Goal: Communication & Community: Answer question/provide support

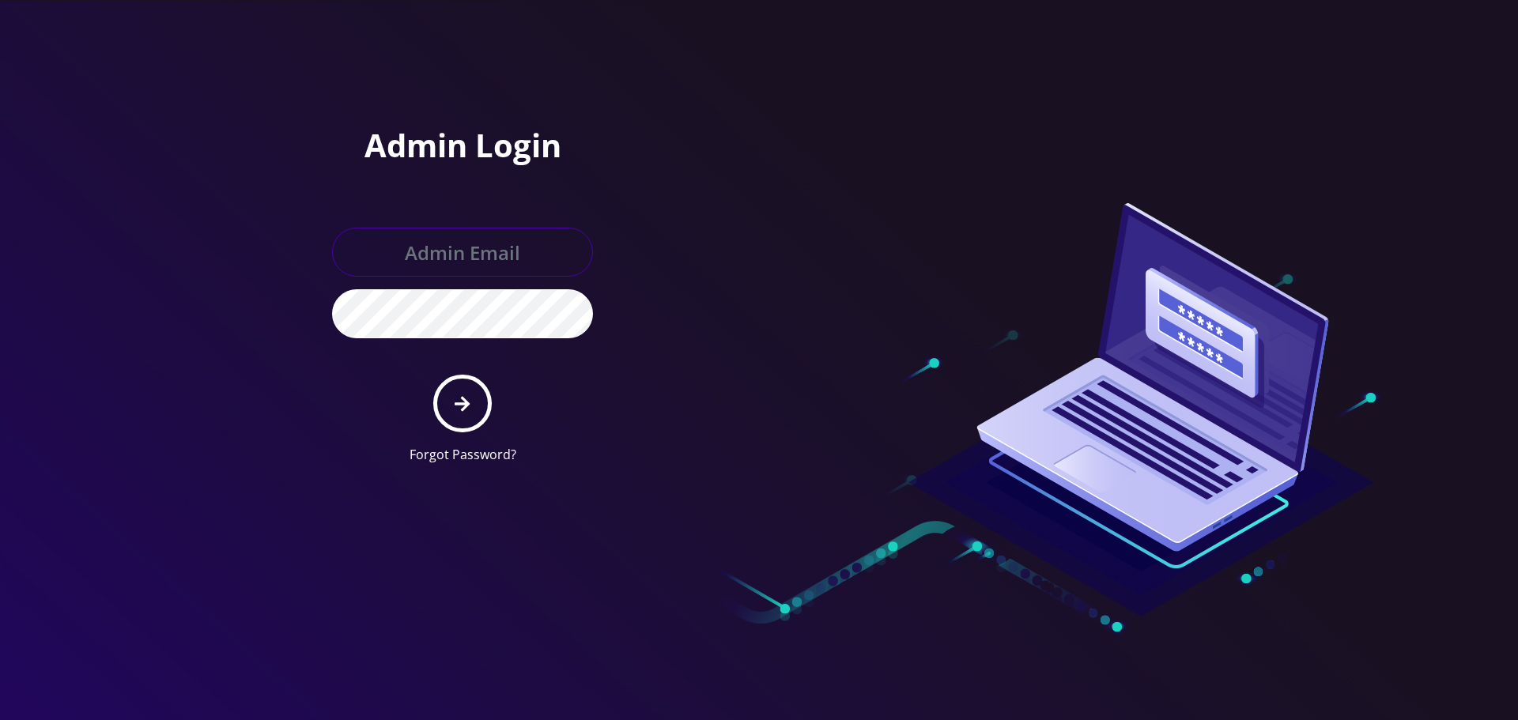
type input "[EMAIL_ADDRESS][DOMAIN_NAME]"
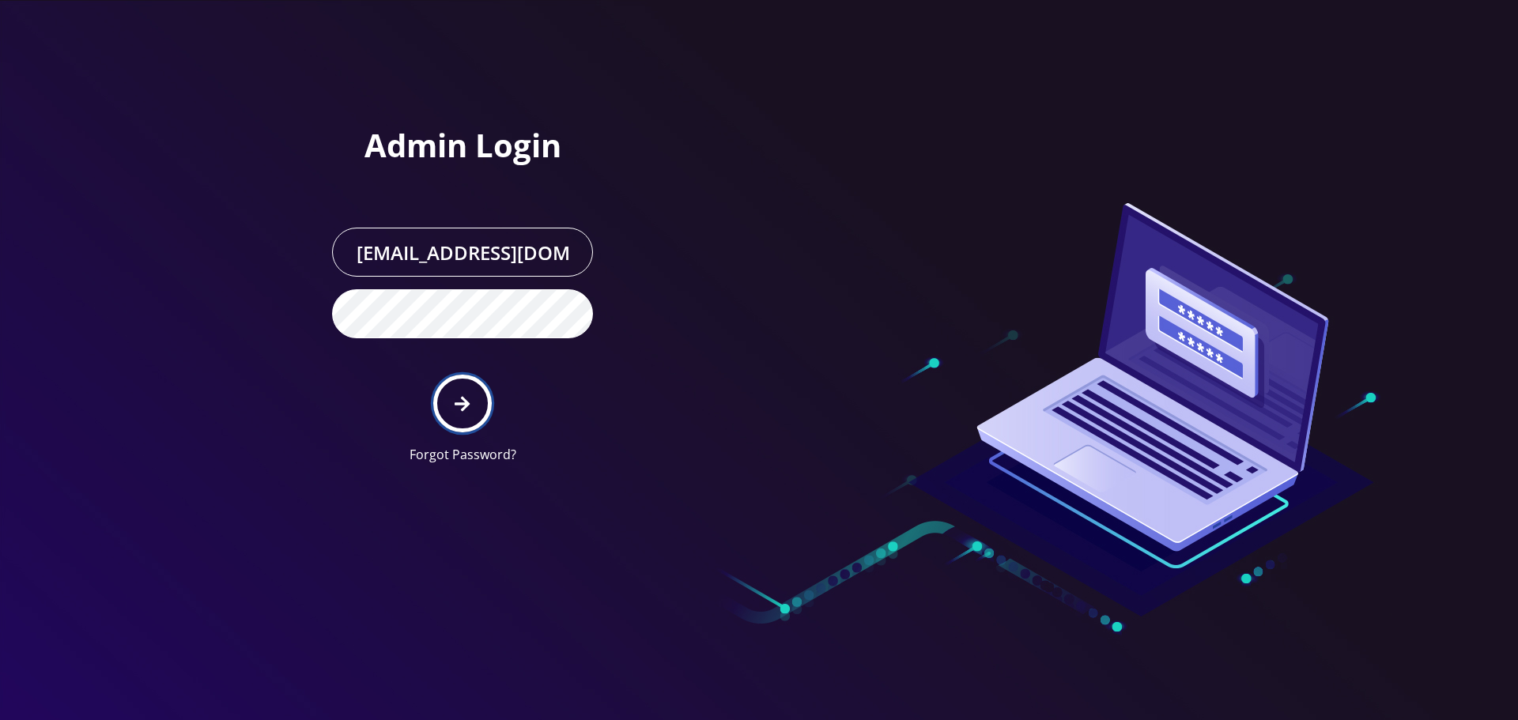
click at [467, 397] on icon "submit" at bounding box center [462, 403] width 15 height 17
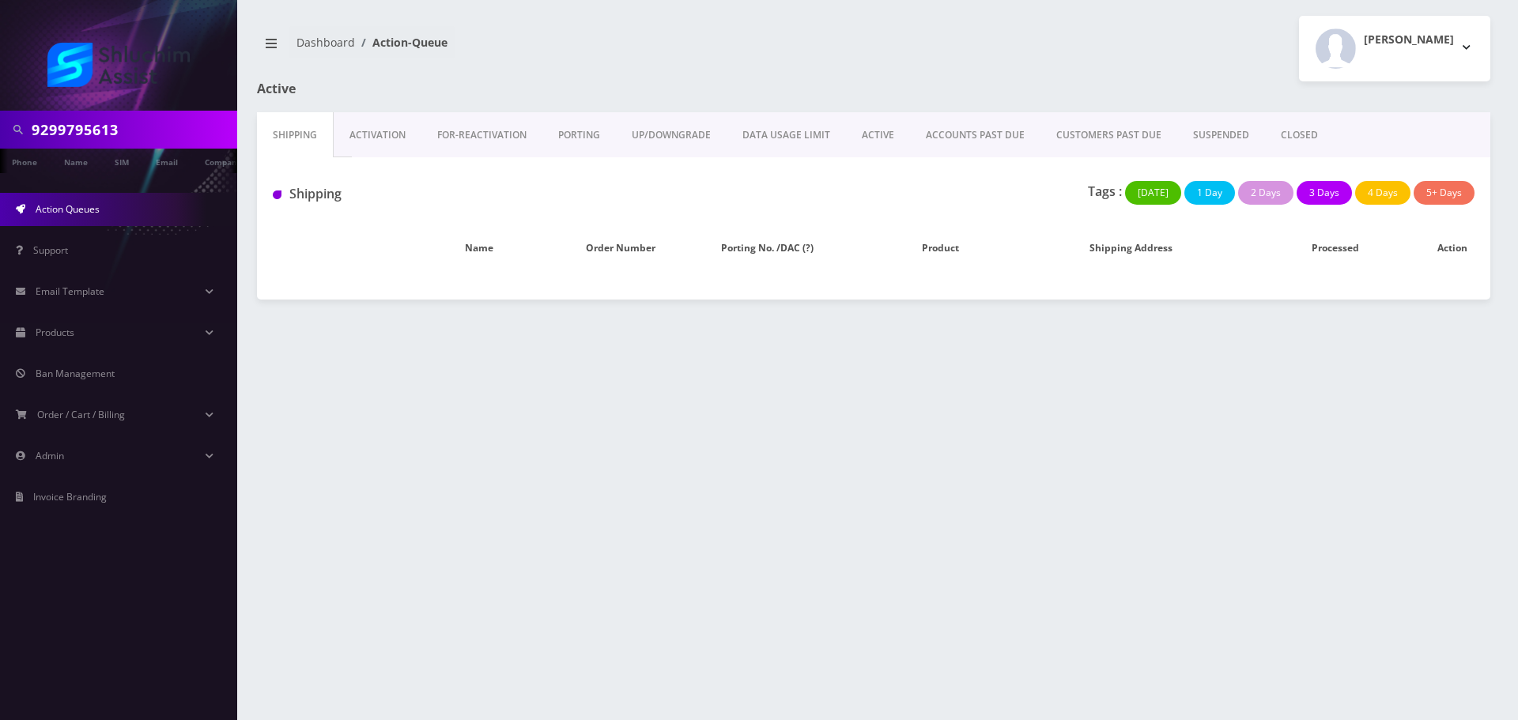
click at [0, 0] on div at bounding box center [0, 0] width 0 height 0
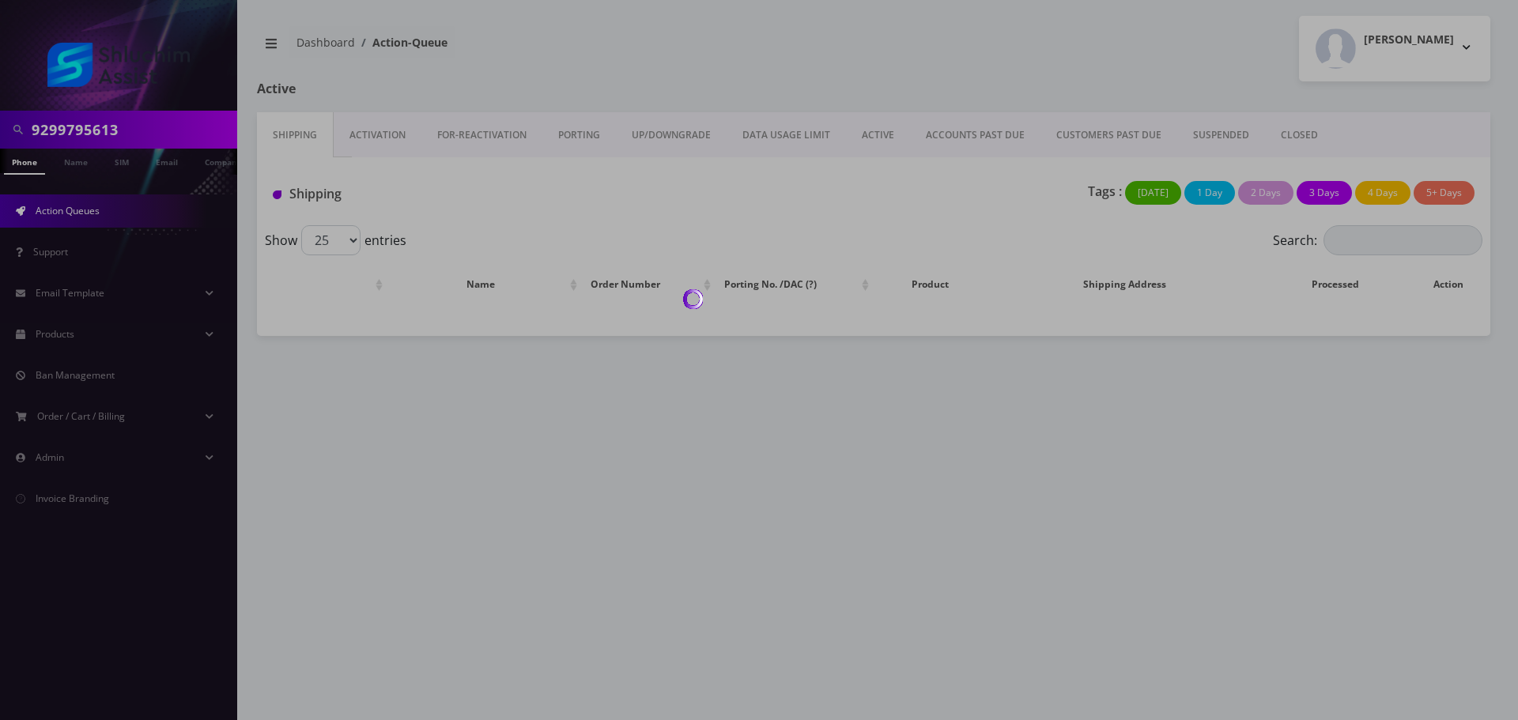
click at [140, 133] on div at bounding box center [759, 360] width 1518 height 720
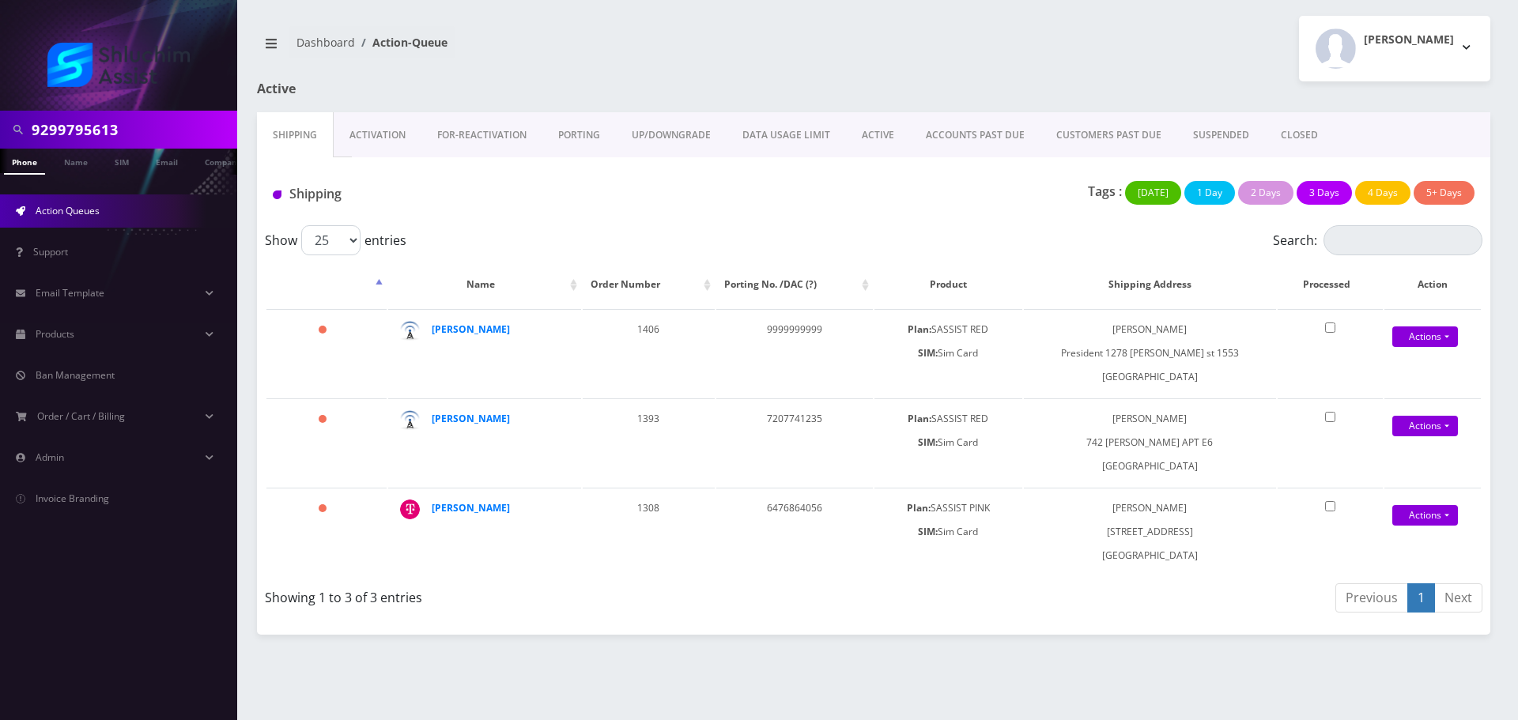
click at [149, 127] on input "9299795613" at bounding box center [133, 130] width 202 height 30
paste input "(929) 683-5539"
click at [124, 131] on input "(929) 683-5539" at bounding box center [133, 130] width 202 height 30
click at [120, 131] on input "(929) 683-5539" at bounding box center [133, 130] width 202 height 30
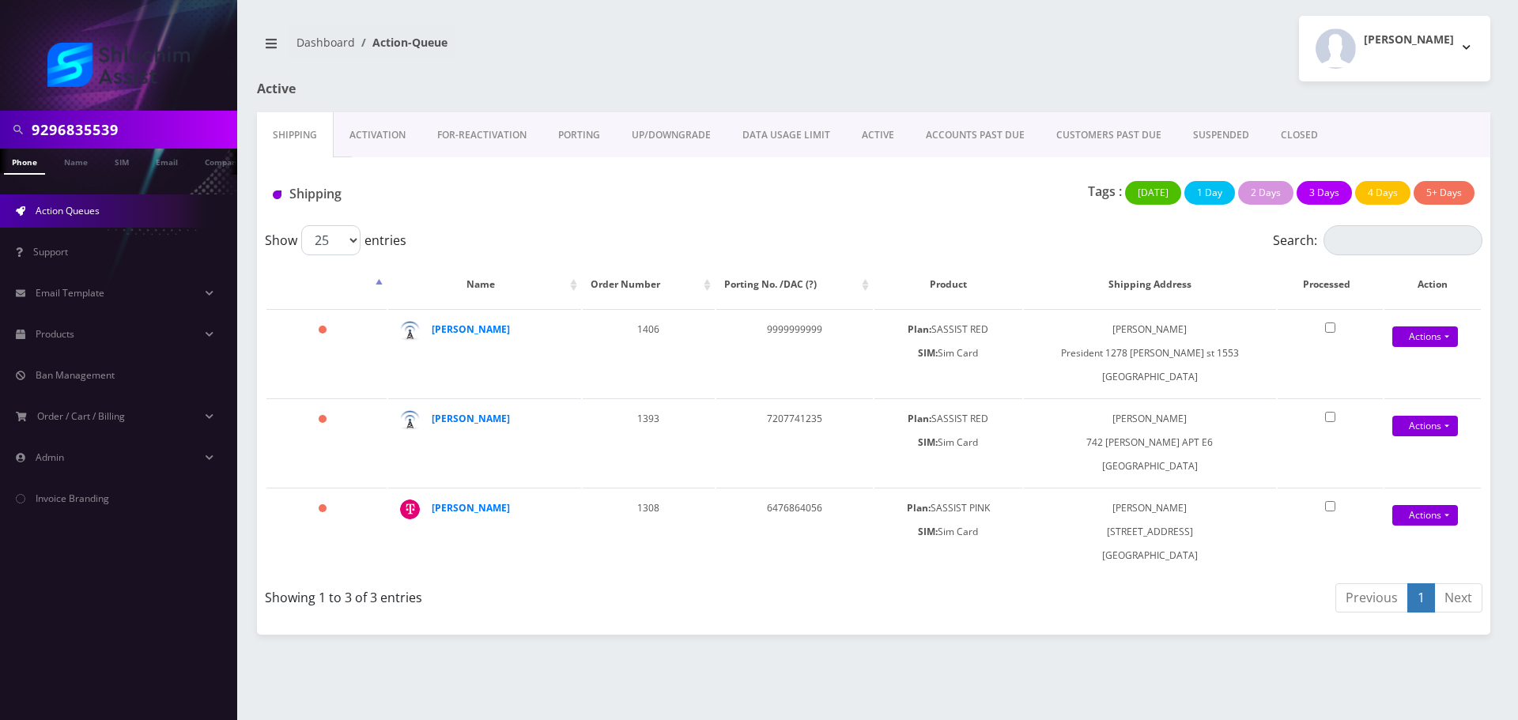
type input "9296835539"
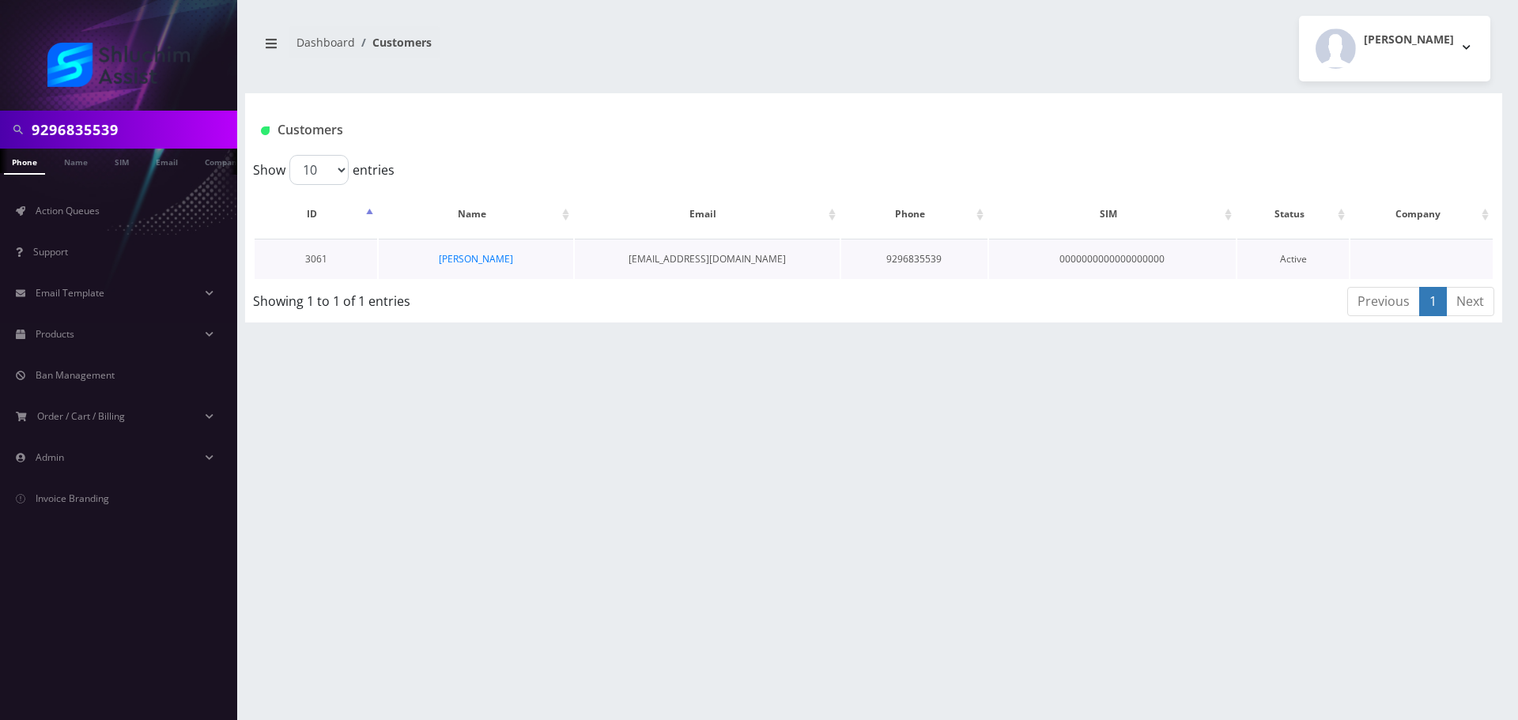
scroll to position [0, 8]
click at [476, 262] on link "Eliahu Ben Amotz" at bounding box center [476, 258] width 74 height 13
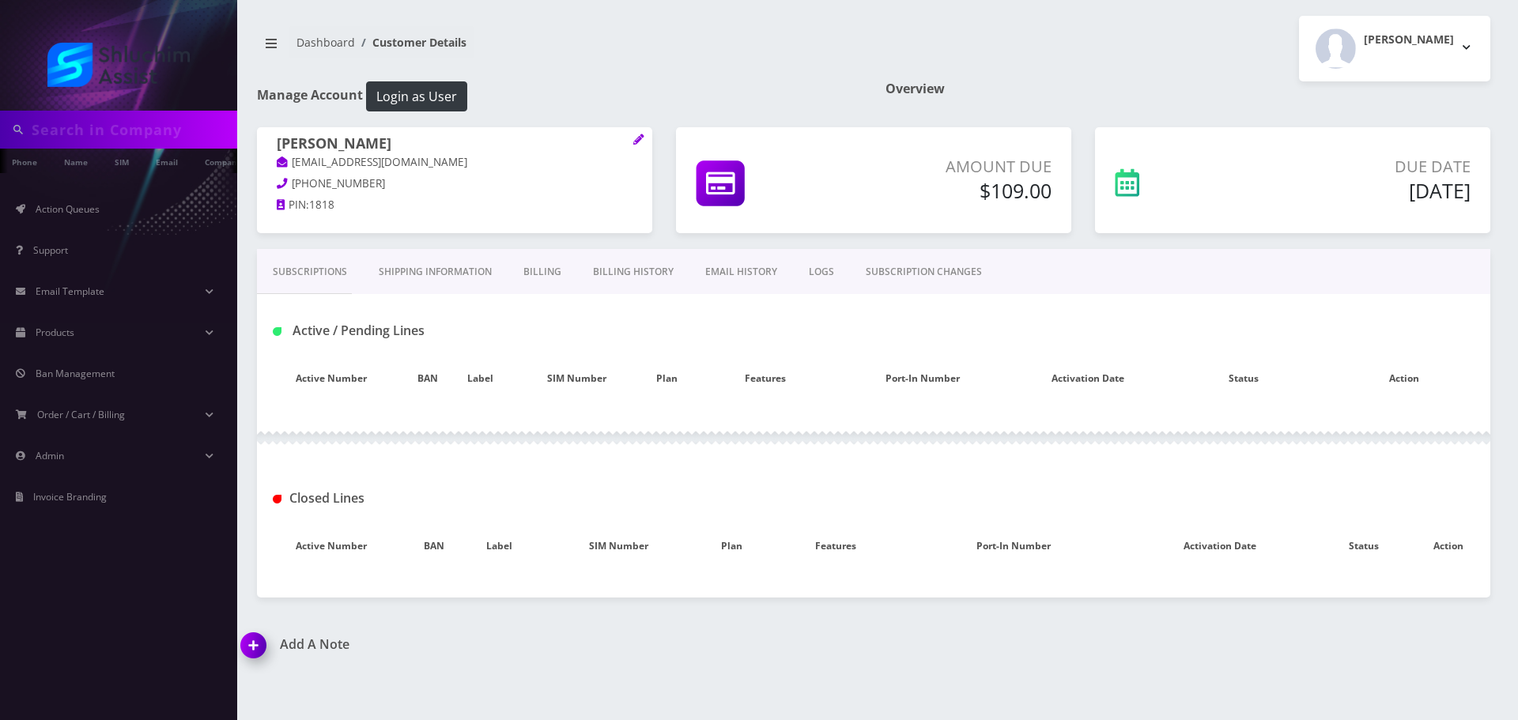
type input "9296835539"
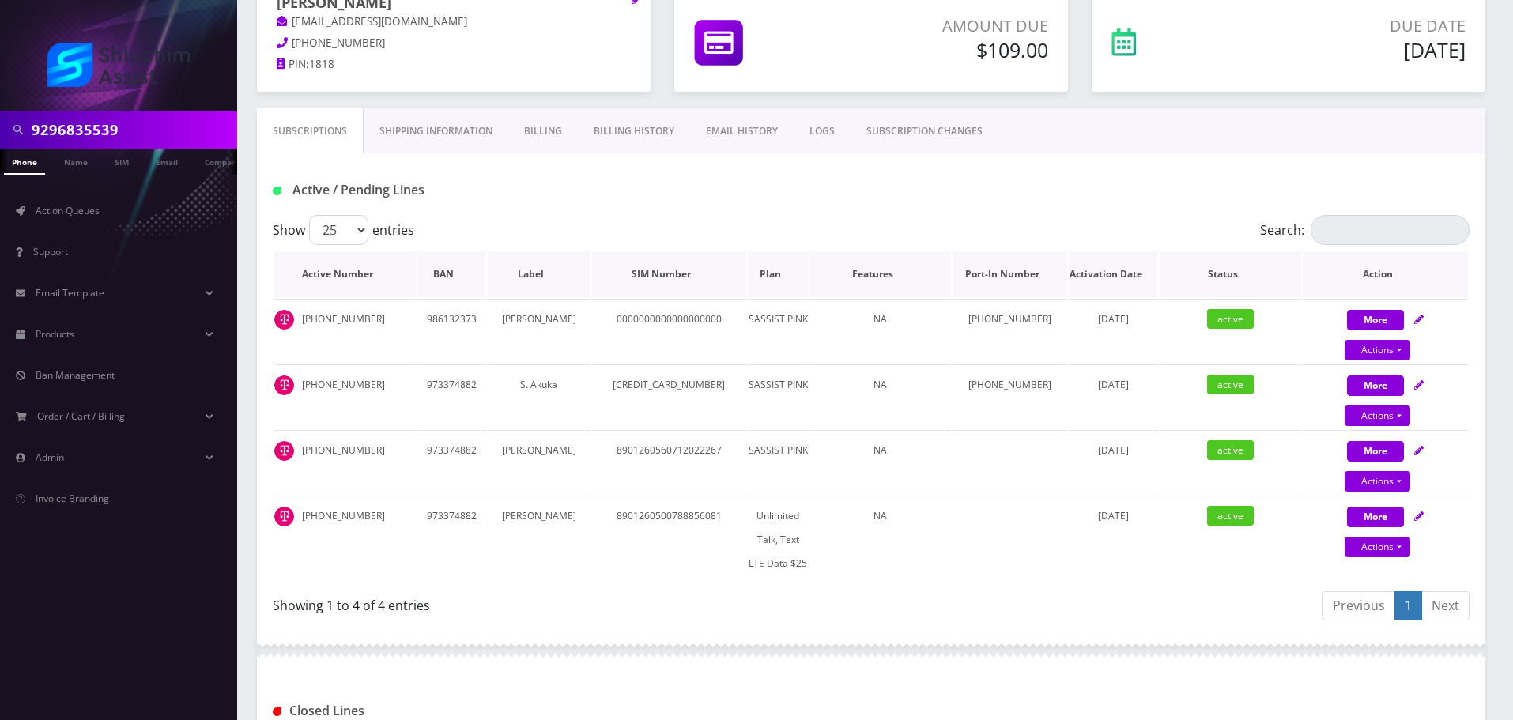
scroll to position [158, 0]
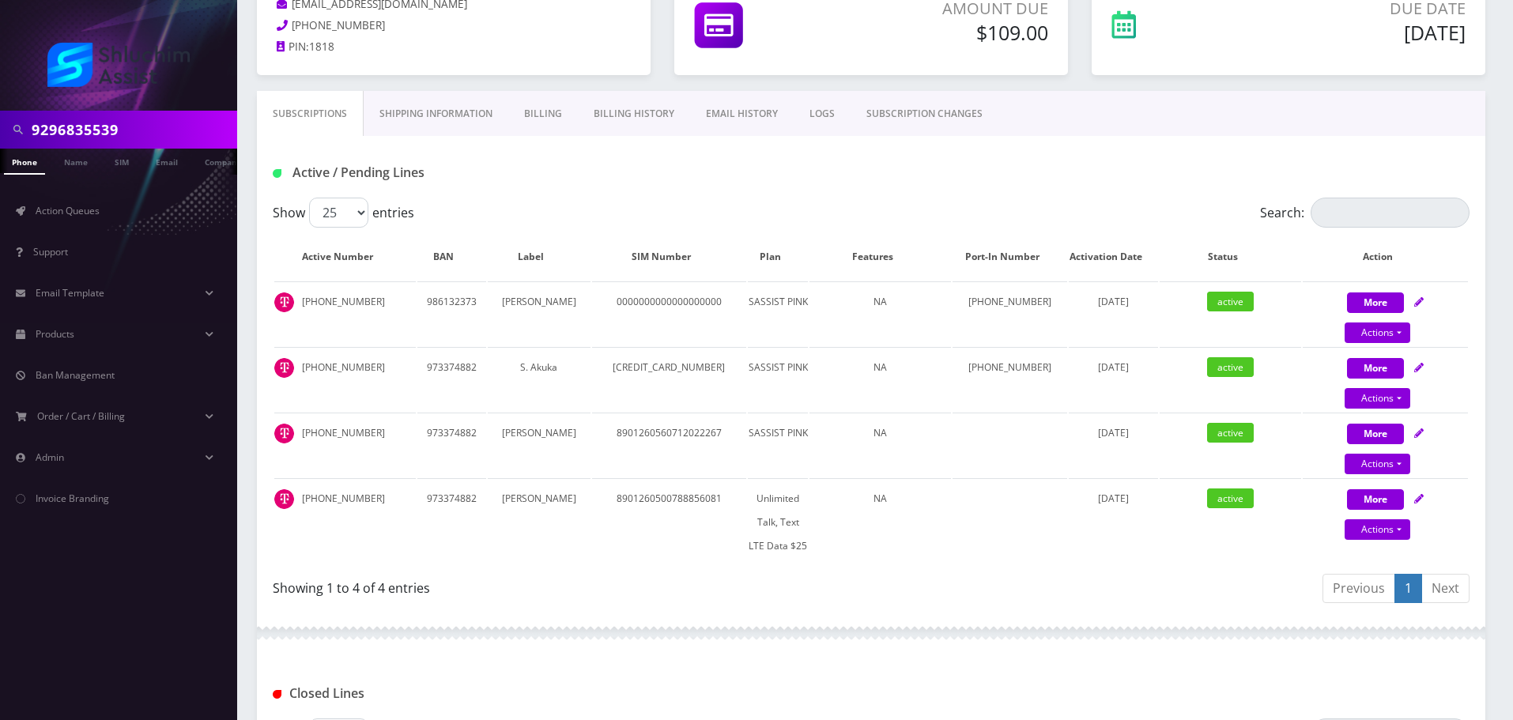
click at [671, 215] on div "Show 25 50 100 250 500 entries" at bounding box center [722, 213] width 898 height 30
click at [140, 138] on input "9296835539" at bounding box center [133, 130] width 202 height 30
click at [139, 138] on input "9296835539" at bounding box center [133, 130] width 202 height 30
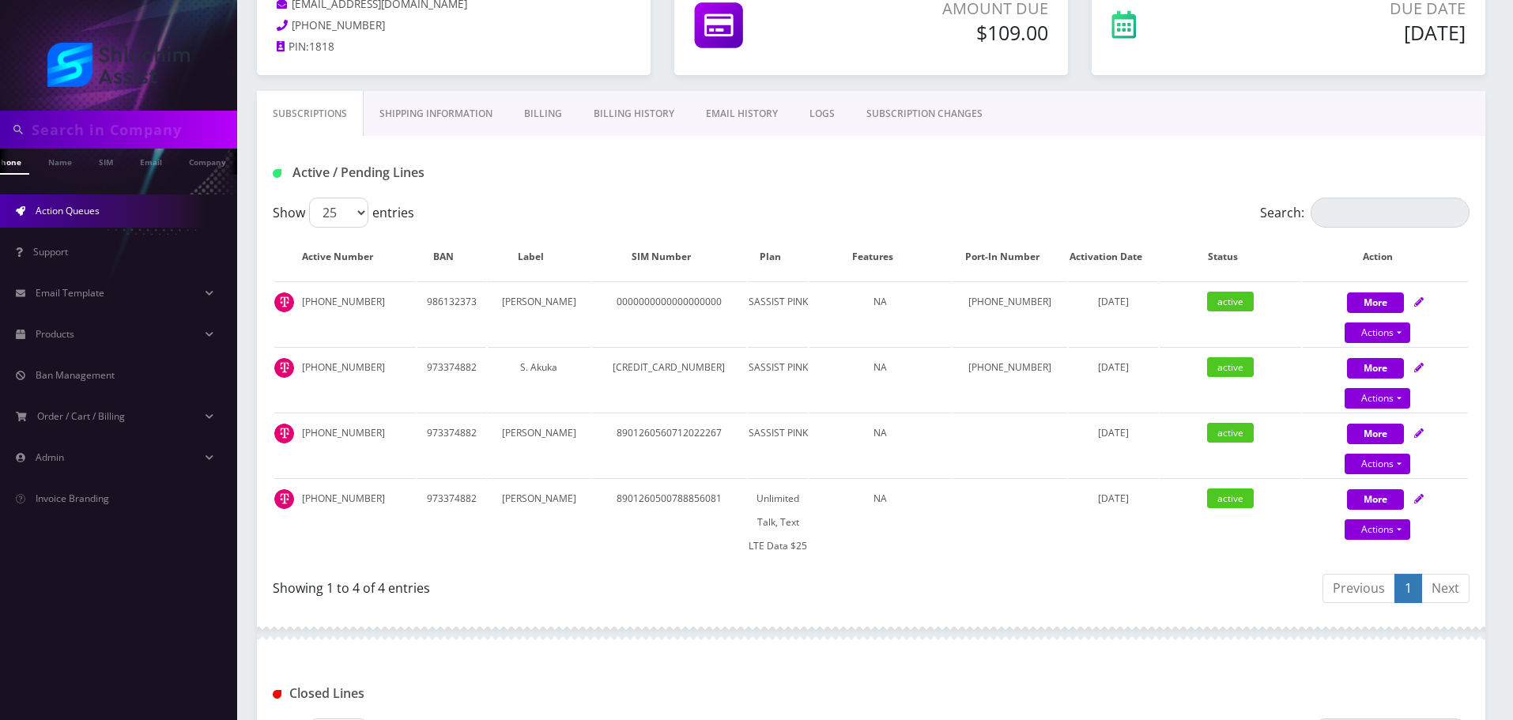
click at [100, 219] on link "Action Queues" at bounding box center [118, 210] width 237 height 33
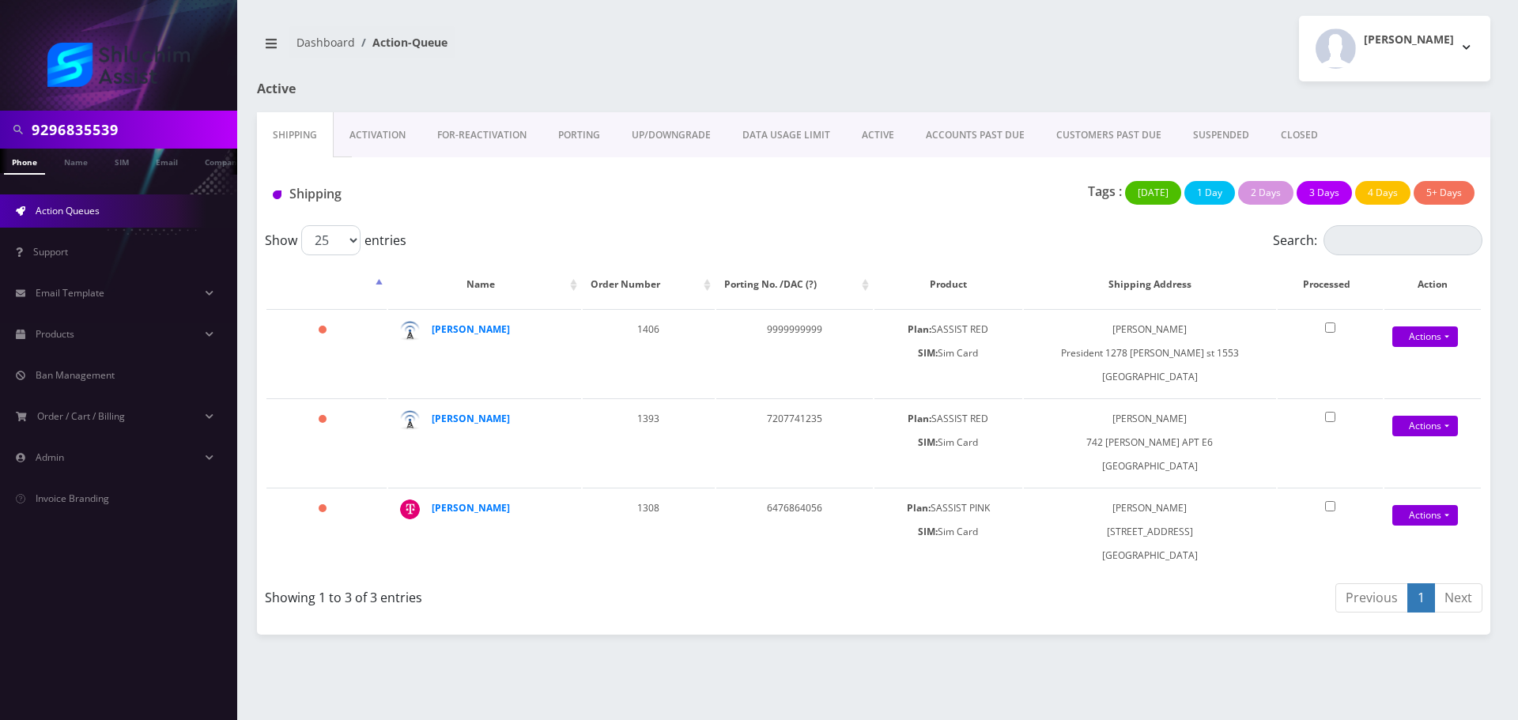
click at [984, 134] on link "ACCOUNTS PAST DUE" at bounding box center [975, 135] width 130 height 46
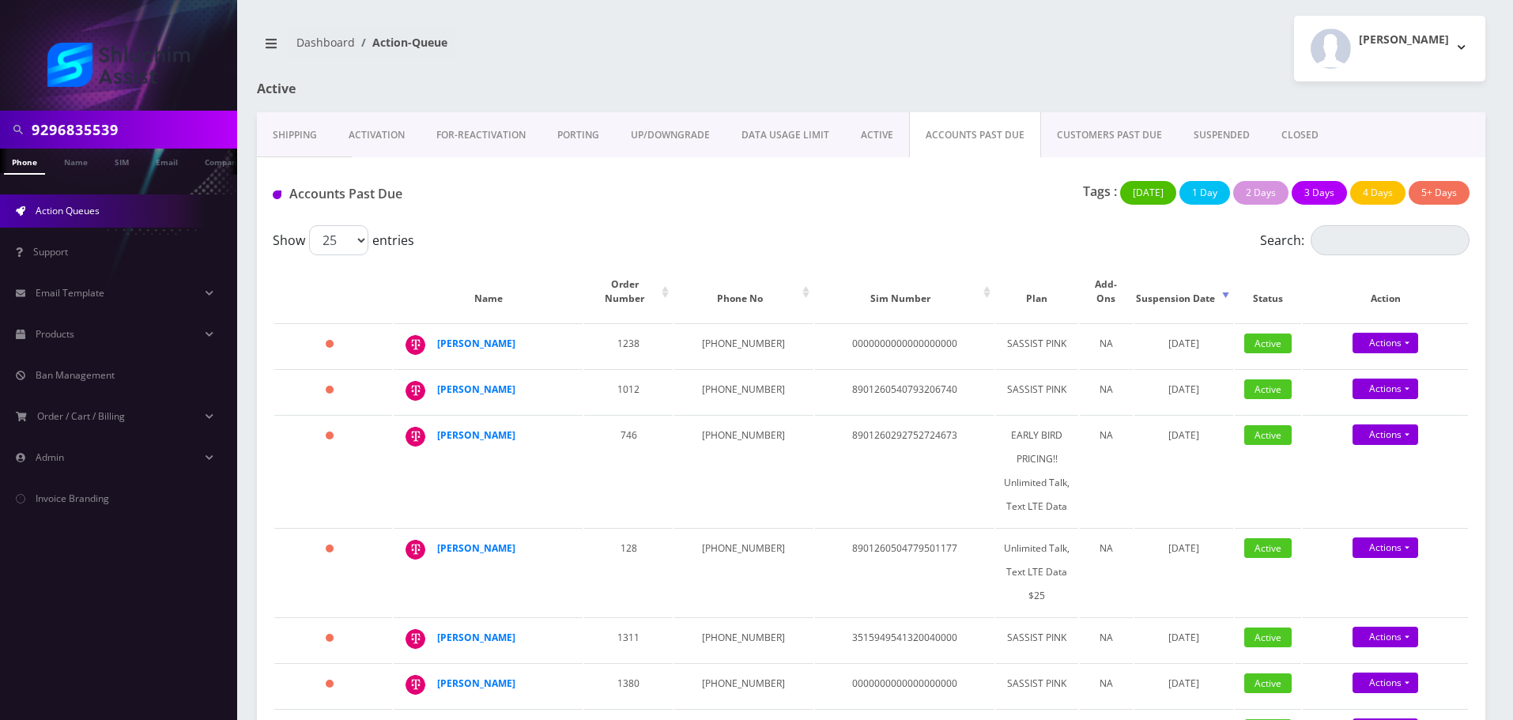
scroll to position [0, 8]
drag, startPoint x: 692, startPoint y: 330, endPoint x: 751, endPoint y: 330, distance: 59.3
click at [751, 330] on td "646-392-6121" at bounding box center [743, 345] width 138 height 44
drag, startPoint x: 706, startPoint y: 330, endPoint x: 771, endPoint y: 342, distance: 65.9
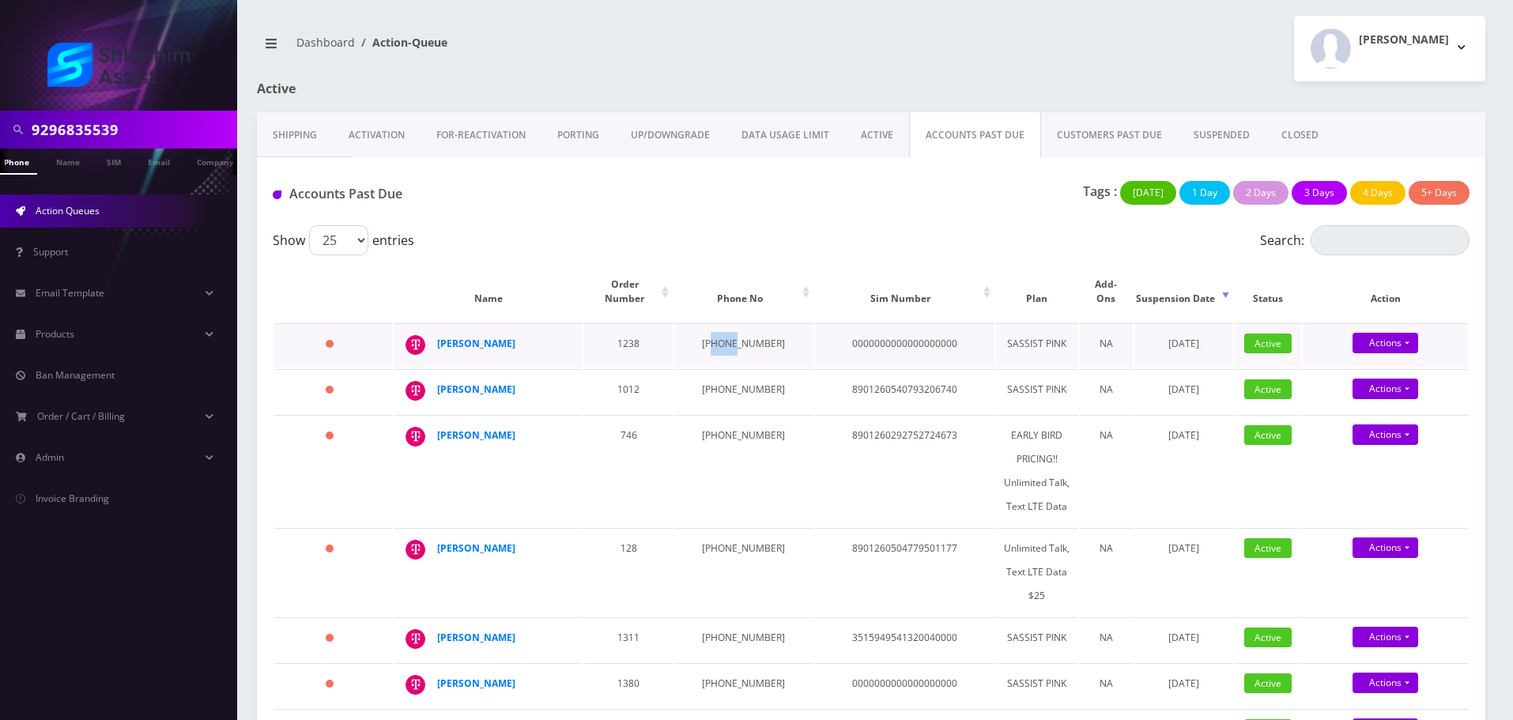
click at [750, 339] on td "[PHONE_NUMBER]" at bounding box center [743, 345] width 138 height 44
click at [815, 342] on td "0000000000000000000" at bounding box center [904, 345] width 179 height 44
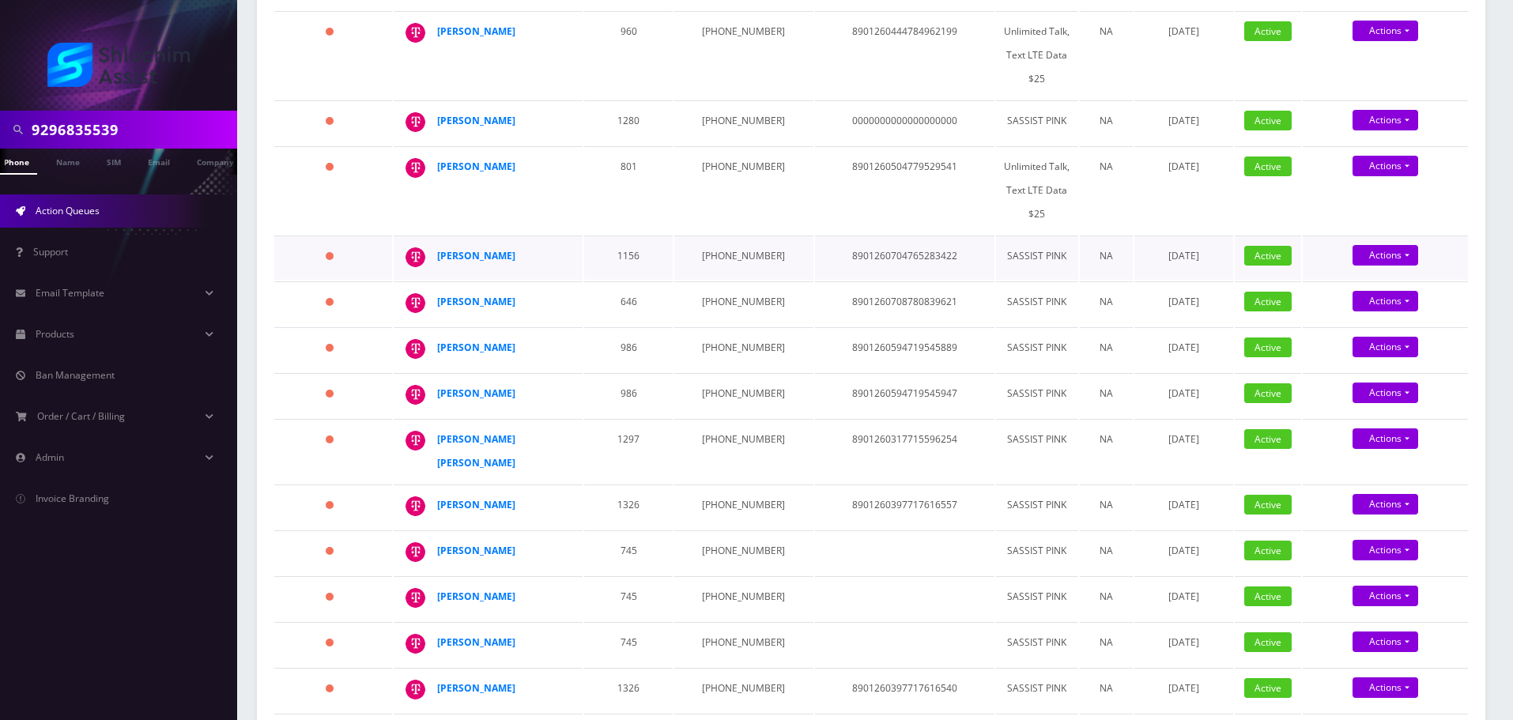
scroll to position [1028, 0]
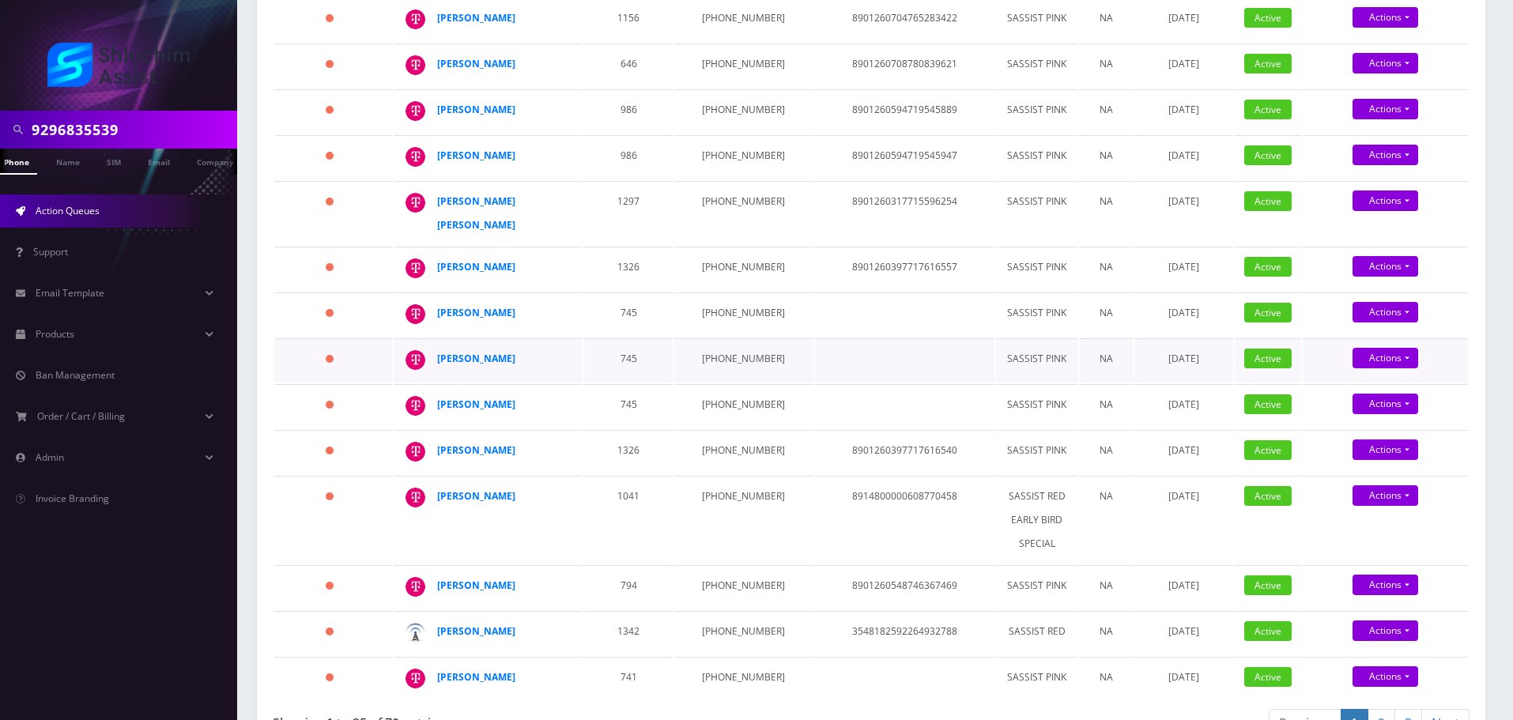
click at [833, 383] on td at bounding box center [904, 360] width 179 height 44
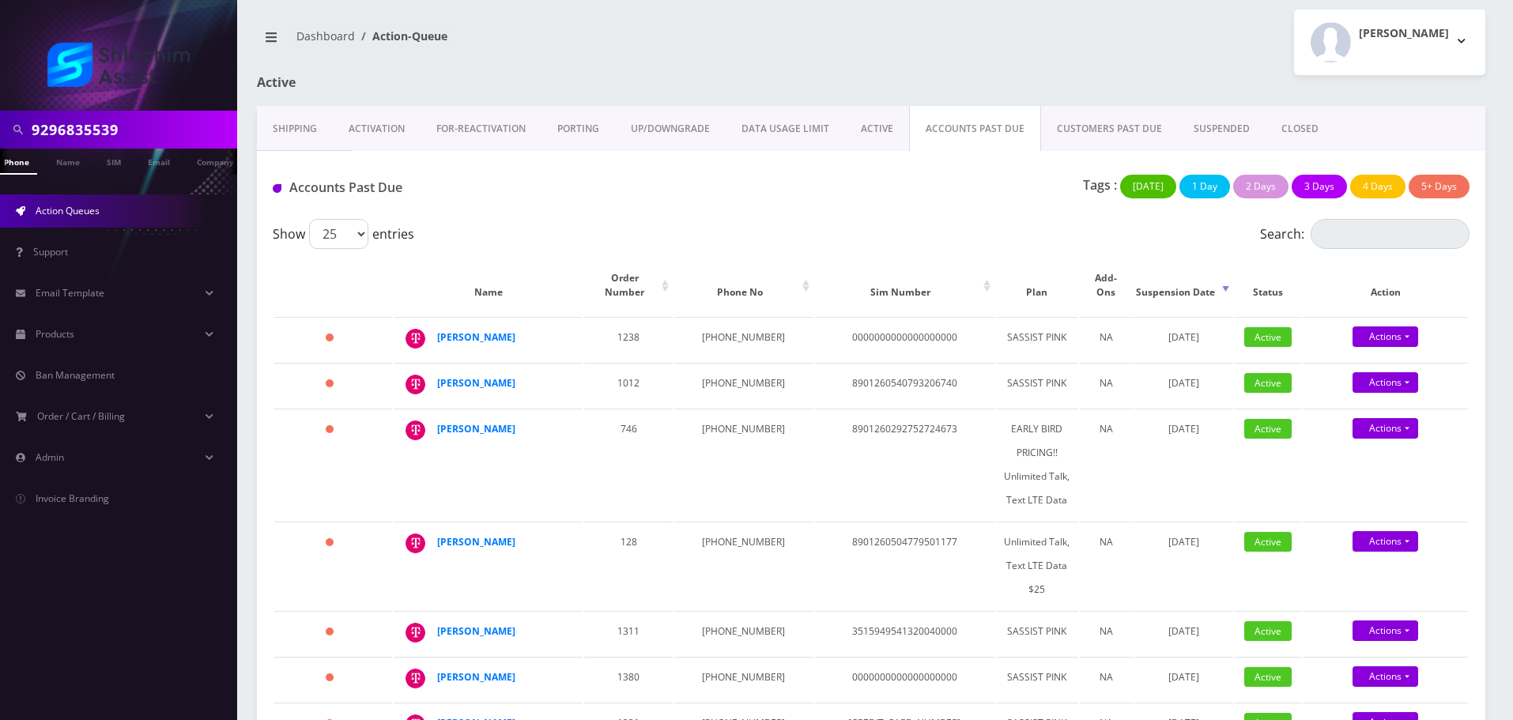
scroll to position [0, 0]
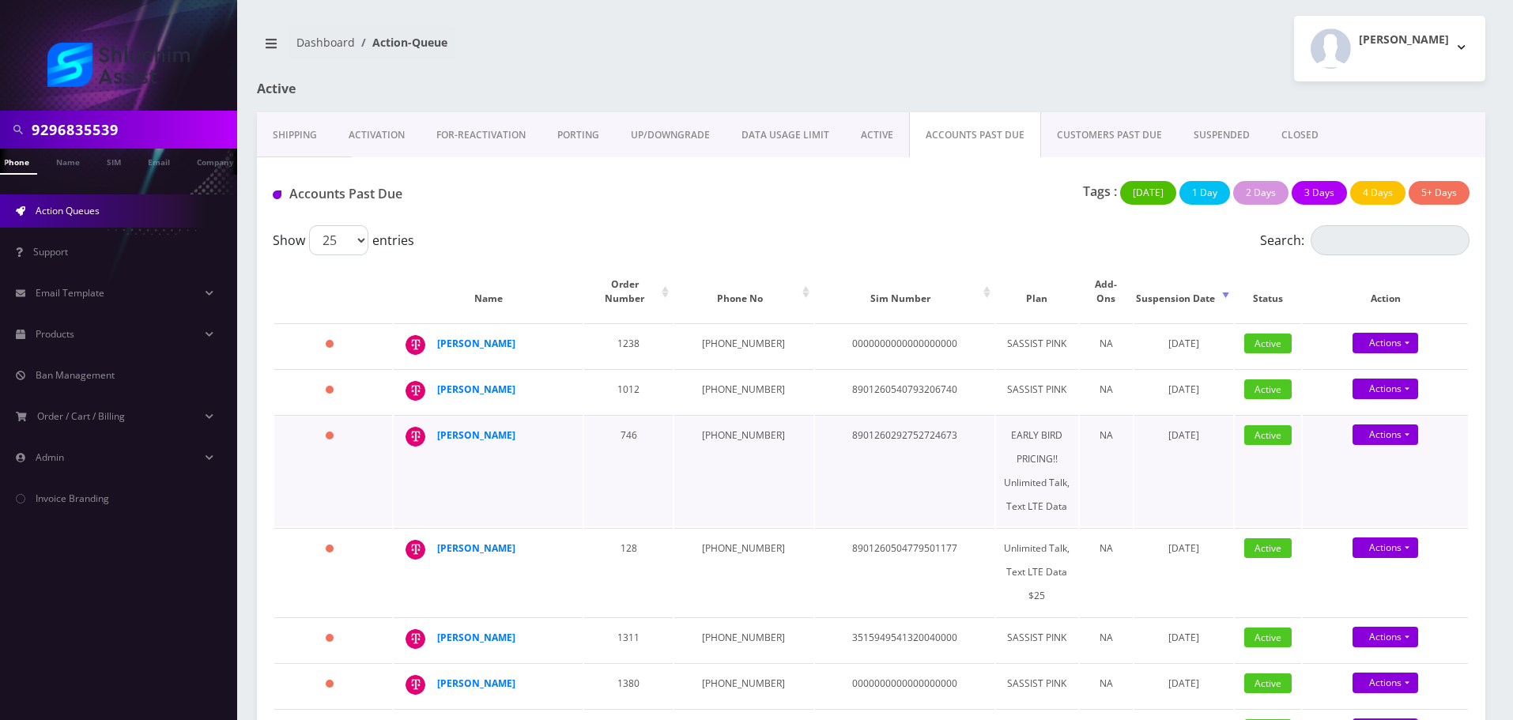
click at [815, 466] on td "8901260292752724673" at bounding box center [904, 470] width 179 height 111
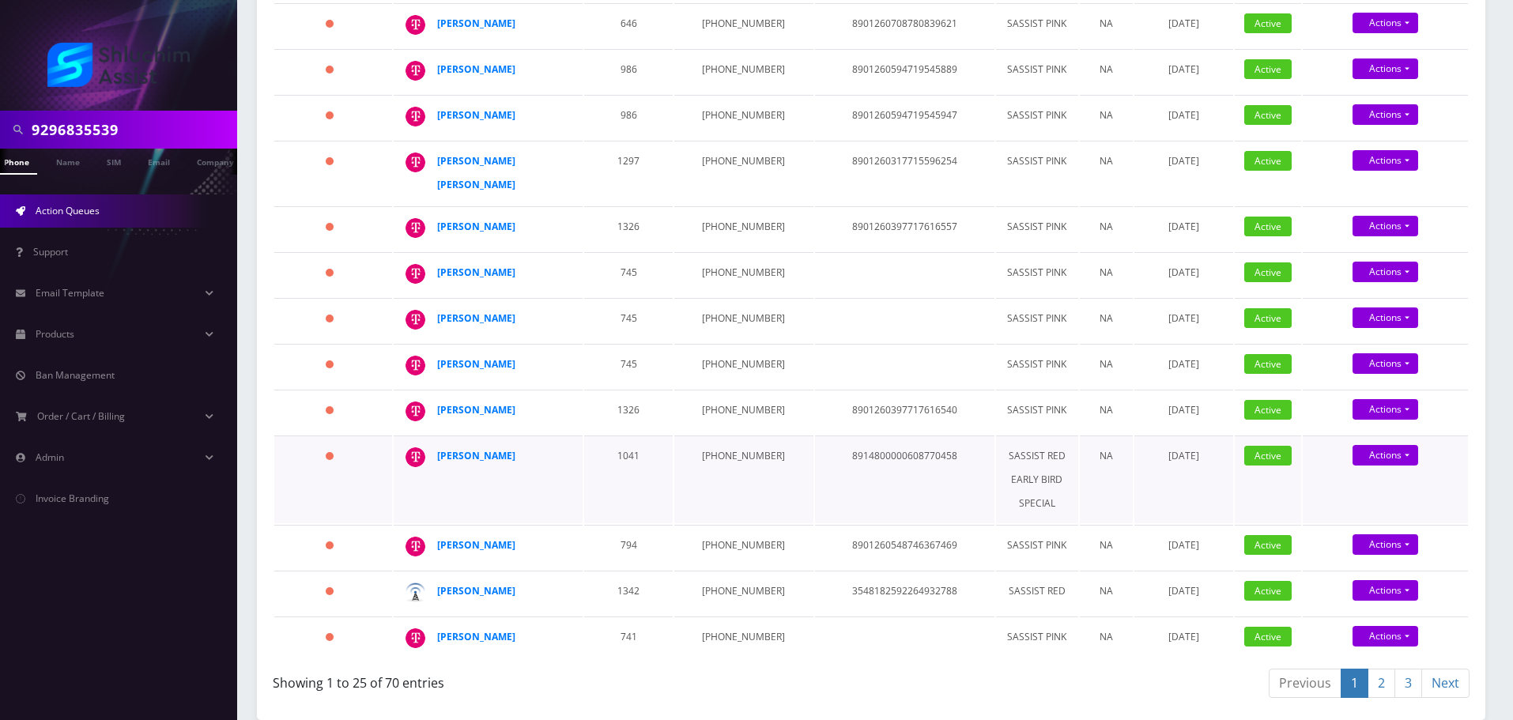
scroll to position [1074, 0]
click at [1383, 693] on link "2" at bounding box center [1382, 683] width 28 height 29
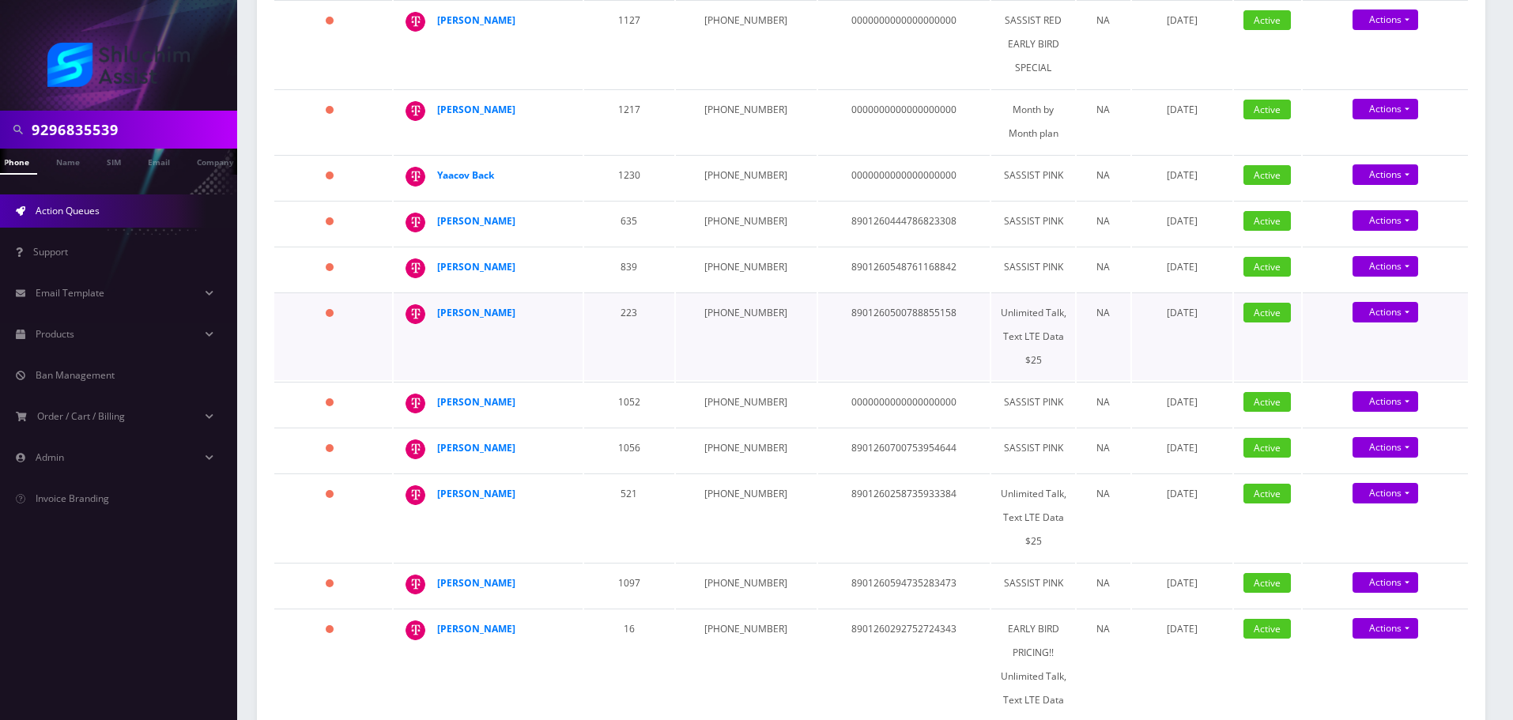
scroll to position [0, 0]
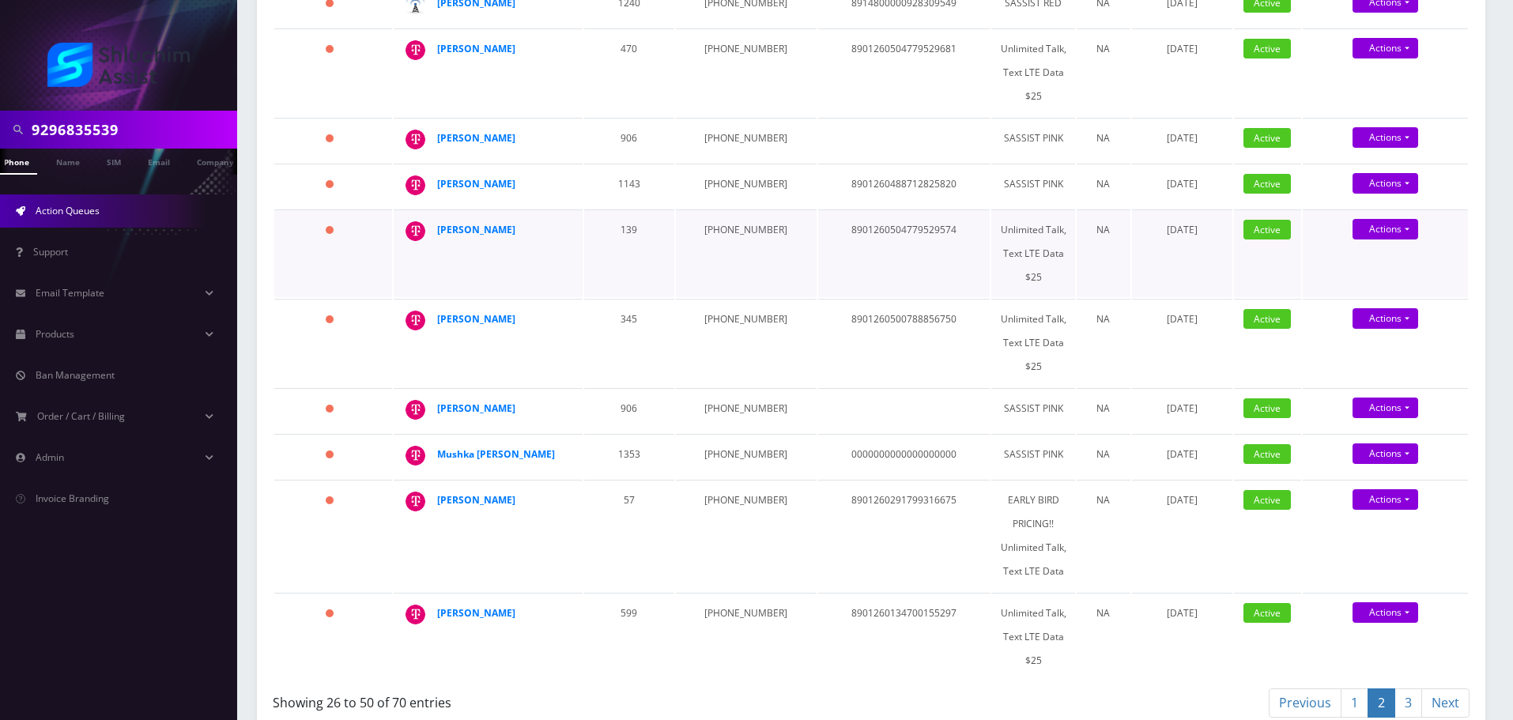
scroll to position [1252, 0]
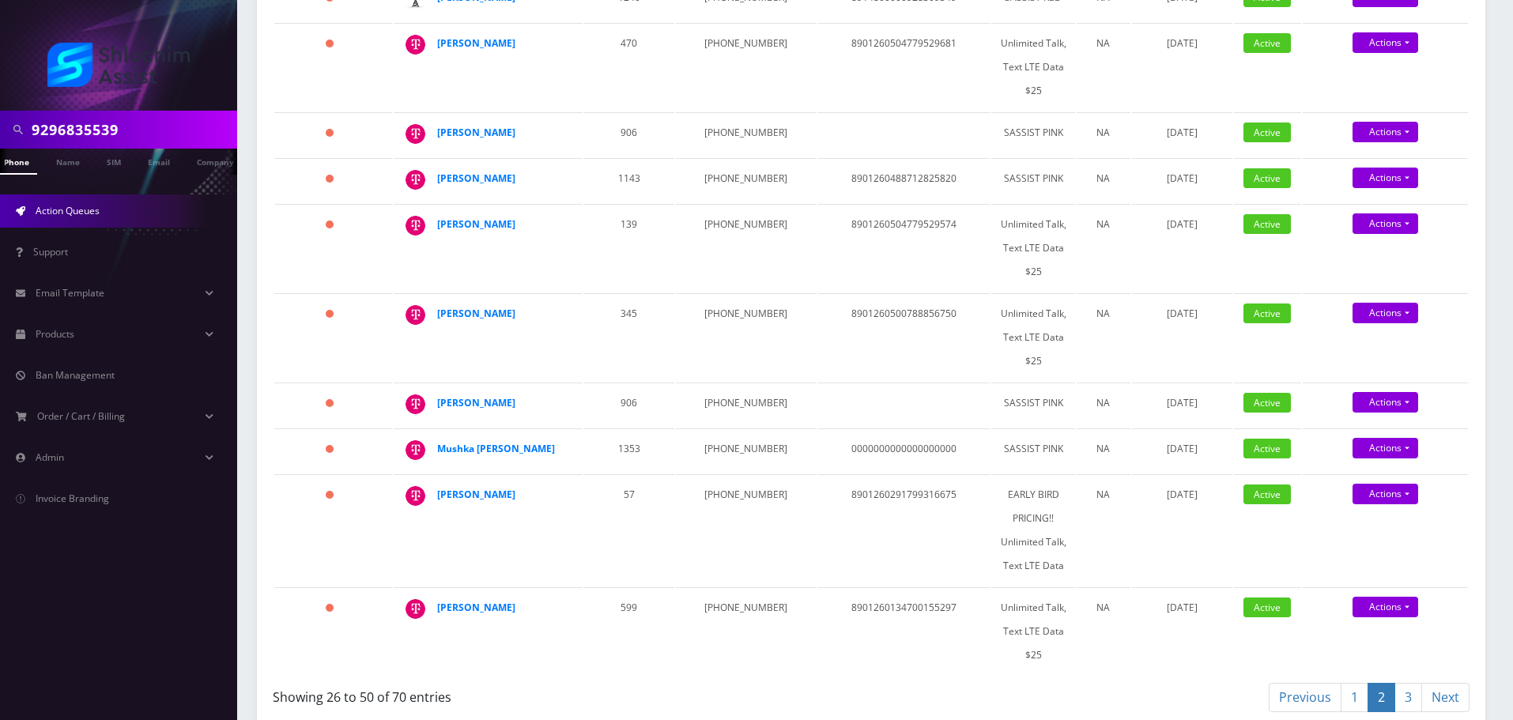
click at [1405, 683] on link "3" at bounding box center [1409, 697] width 28 height 29
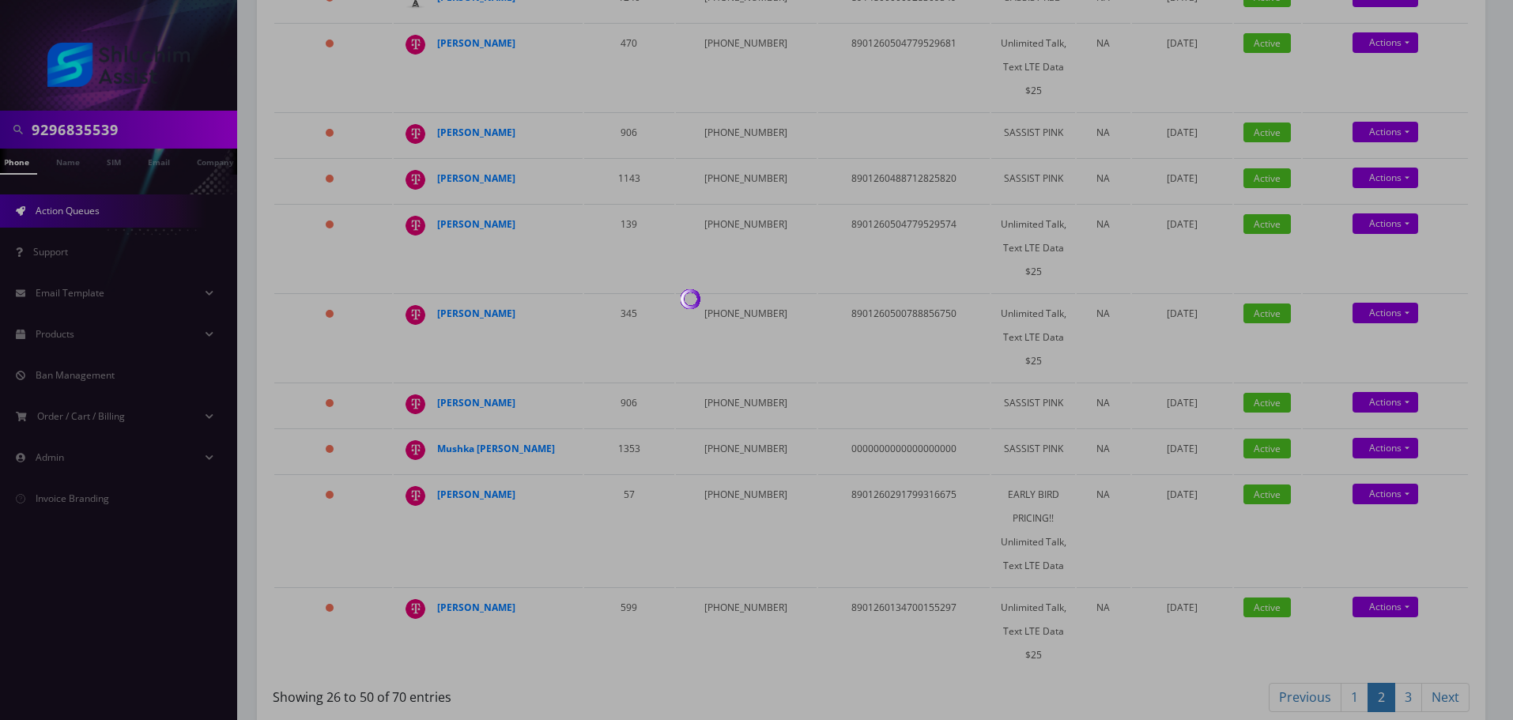
scroll to position [931, 0]
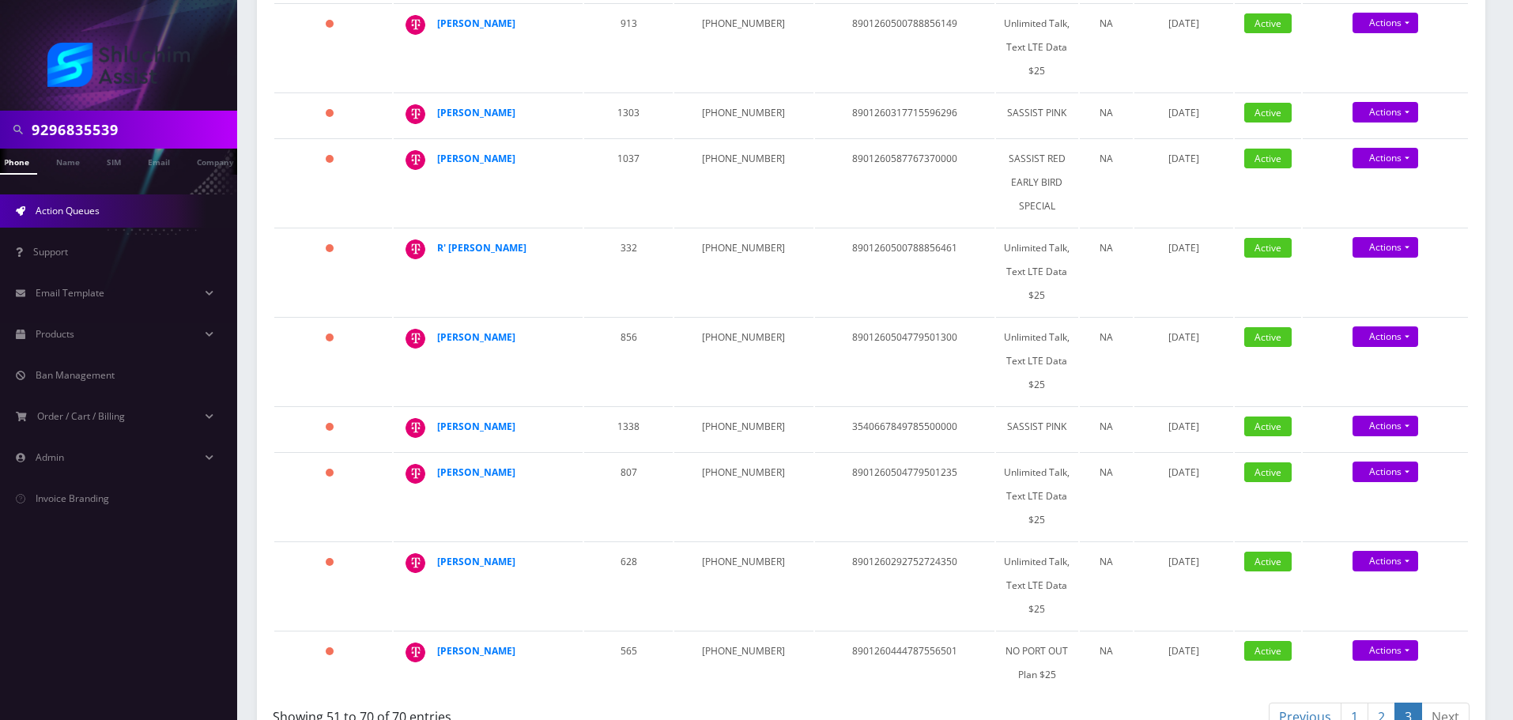
click at [312, 193] on table "Name Order Number Phone No Sim Number Plan Add-Ons Suspension Date Status Actio…" at bounding box center [871, 13] width 1197 height 1368
click at [157, 115] on input "9296835539" at bounding box center [133, 130] width 202 height 30
paste input "631-464-6871"
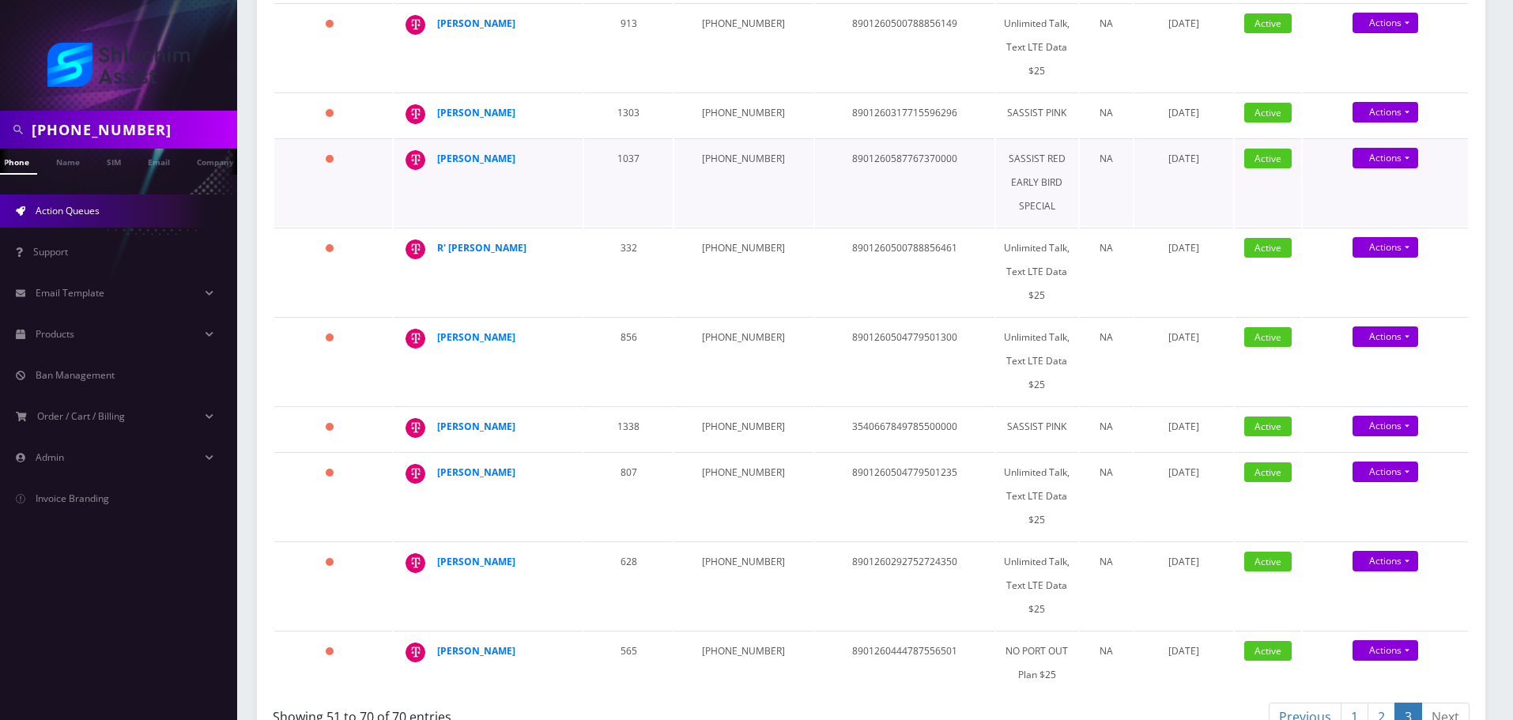
type input "631-464-6871"
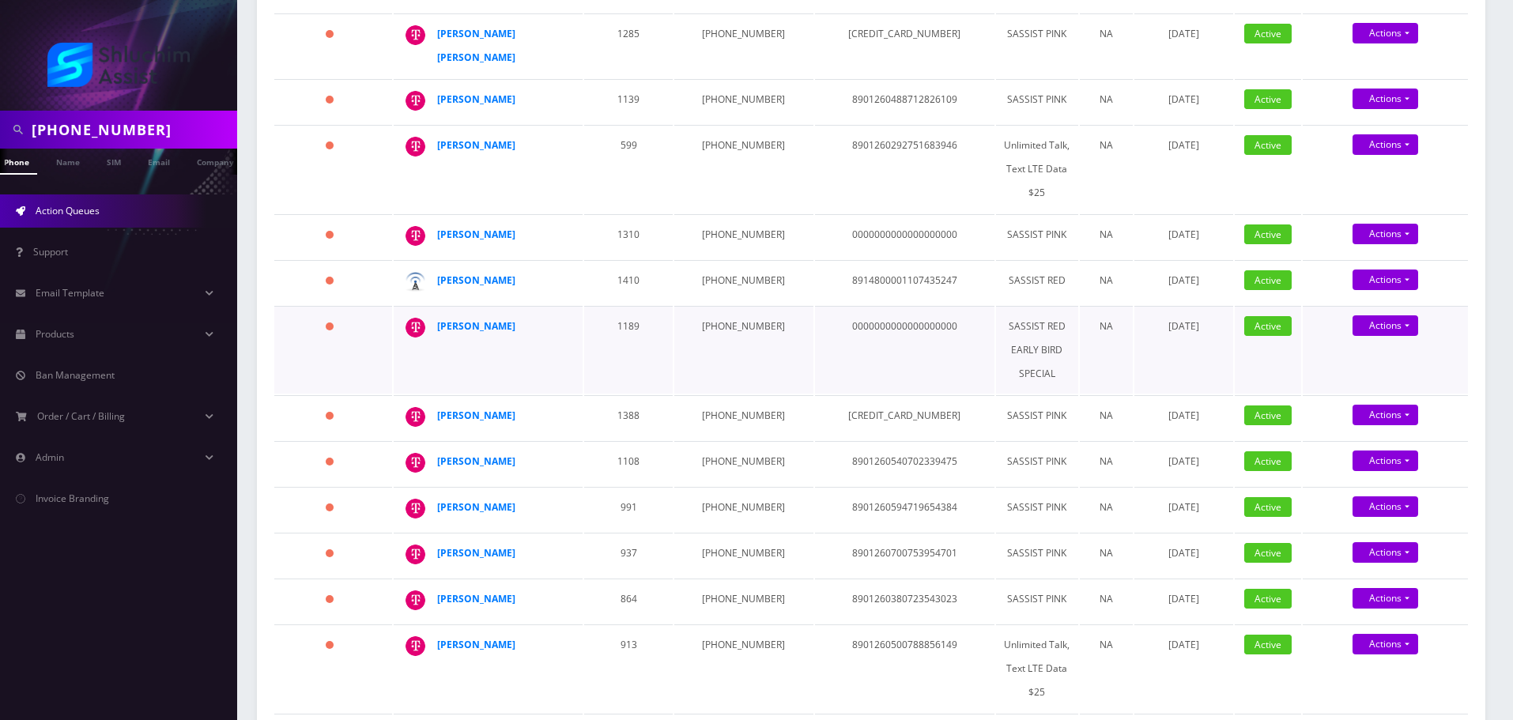
scroll to position [132, 0]
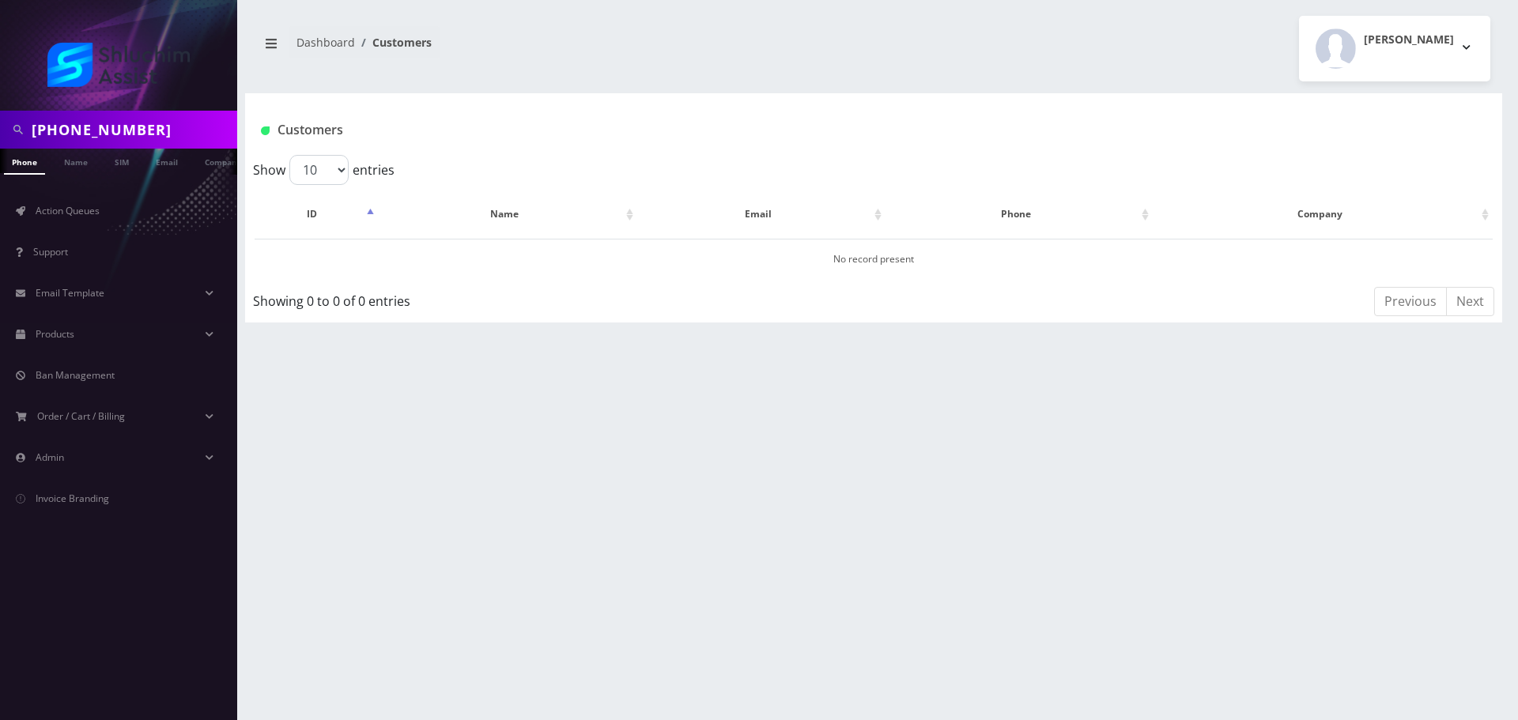
scroll to position [0, 8]
click at [160, 127] on input "[PHONE_NUMBER]" at bounding box center [133, 130] width 202 height 30
click at [111, 128] on input "[PHONE_NUMBER]" at bounding box center [133, 130] width 202 height 30
type input "6314646871"
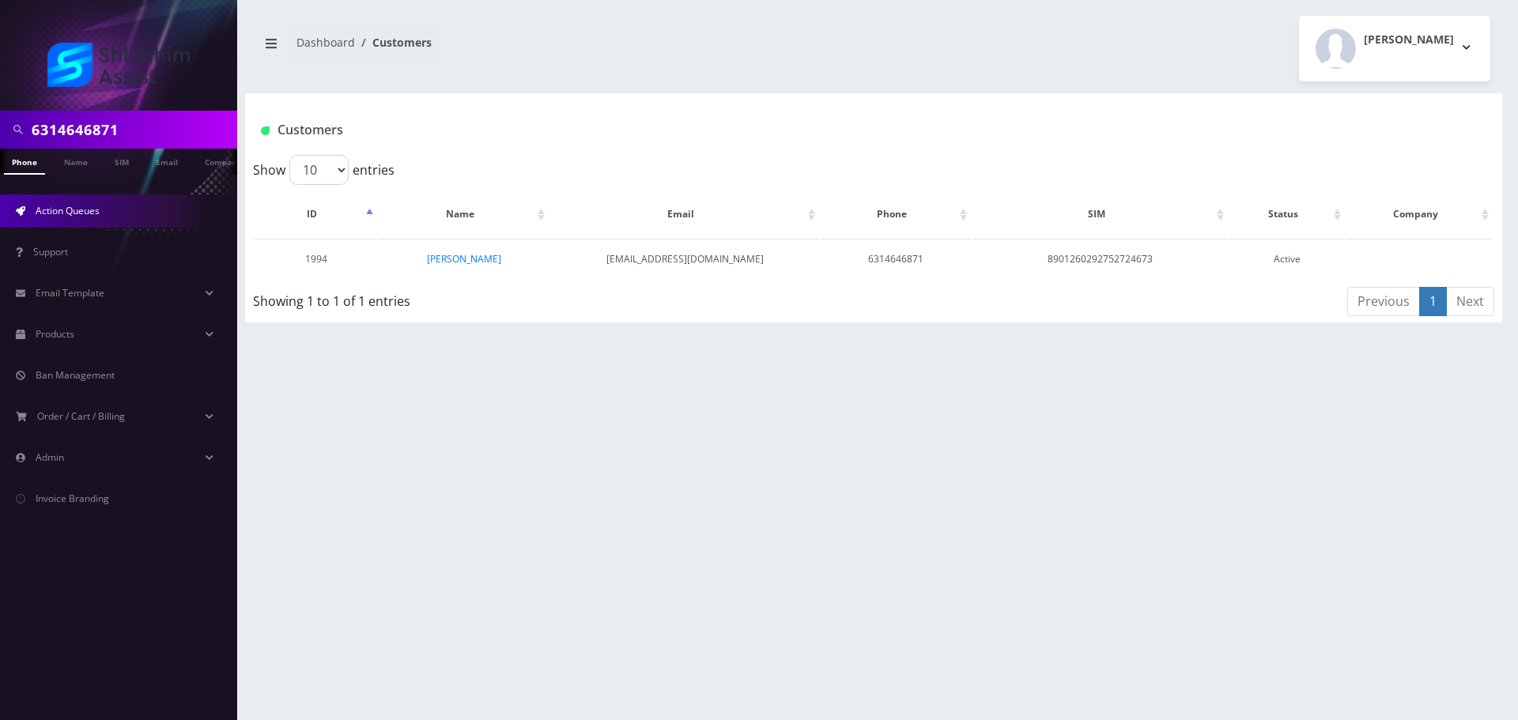
click at [98, 219] on link "Action Queues" at bounding box center [118, 210] width 237 height 33
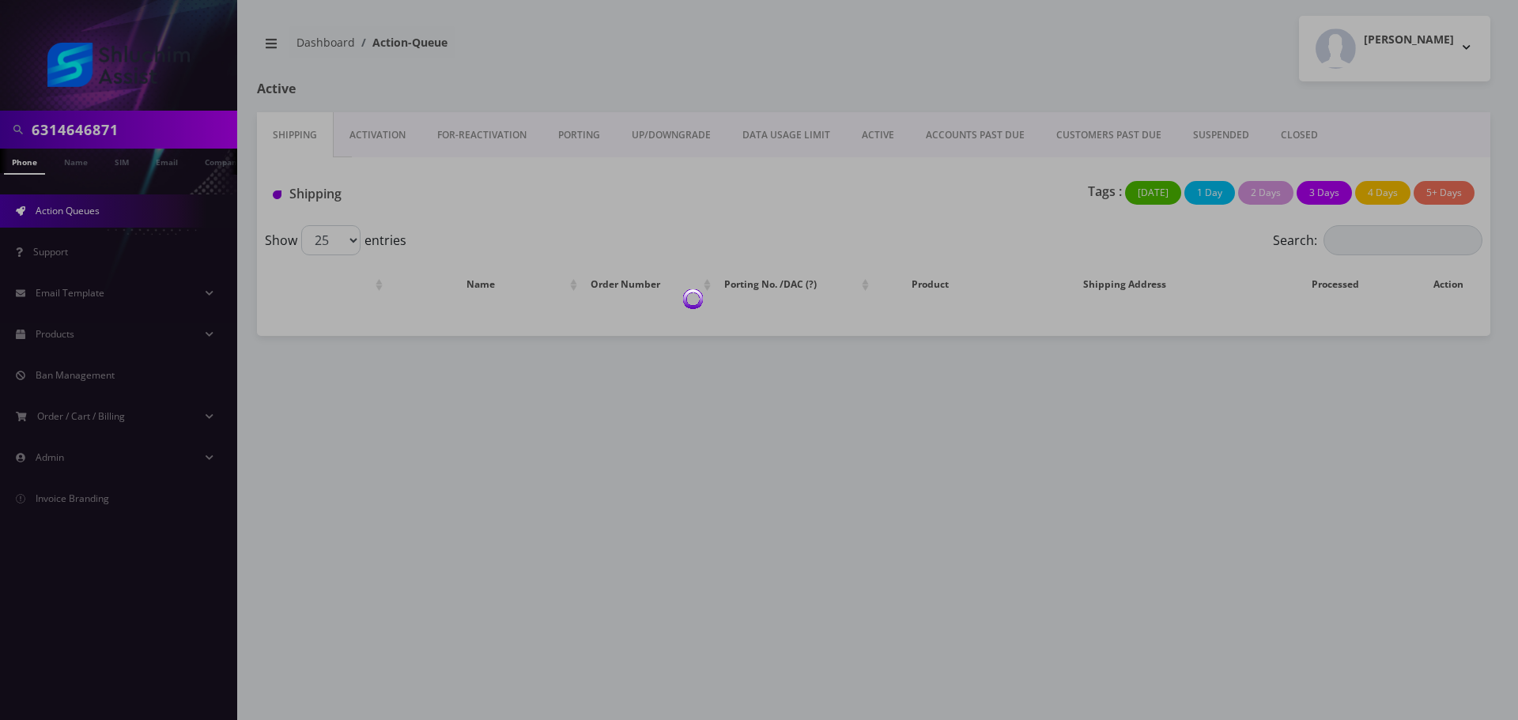
click at [946, 131] on div at bounding box center [759, 360] width 1518 height 720
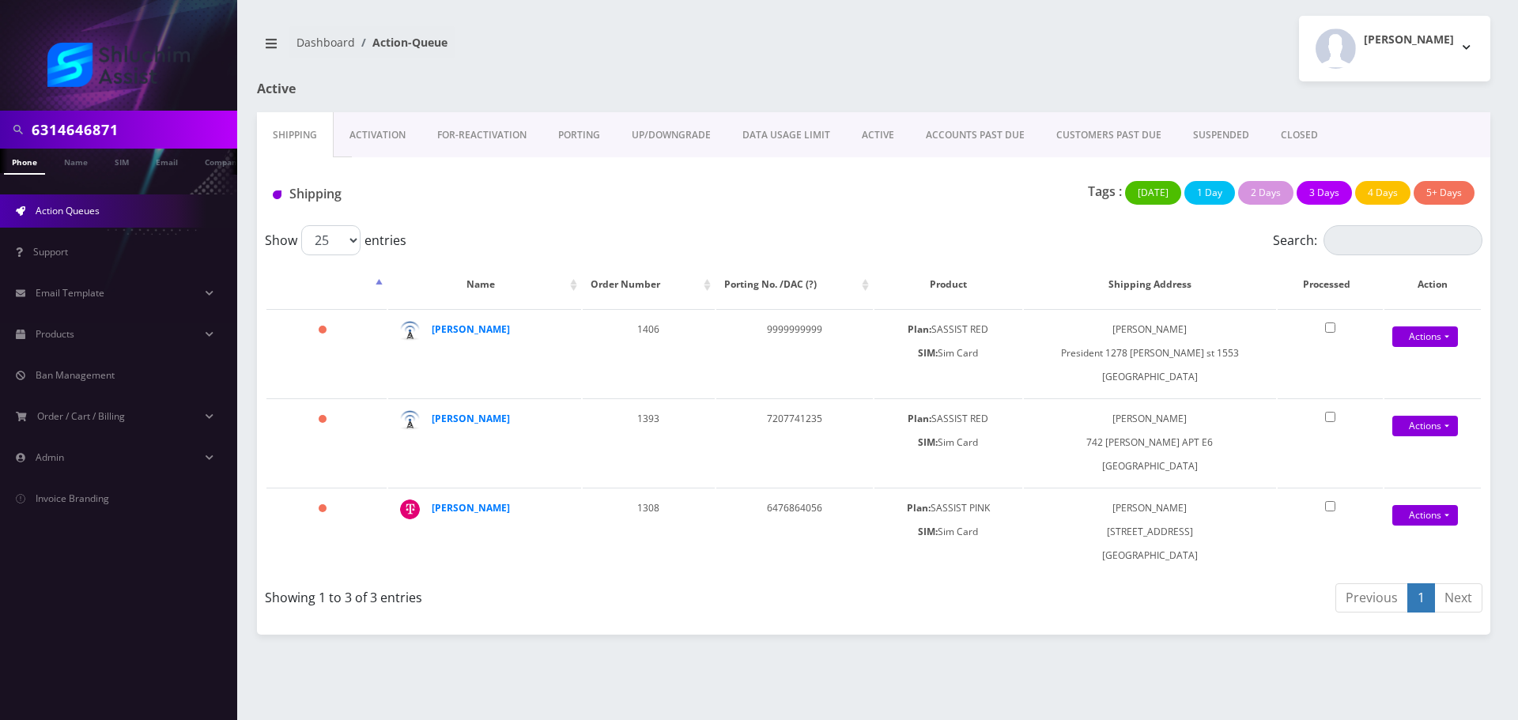
click at [947, 134] on link "ACCOUNTS PAST DUE" at bounding box center [975, 135] width 130 height 46
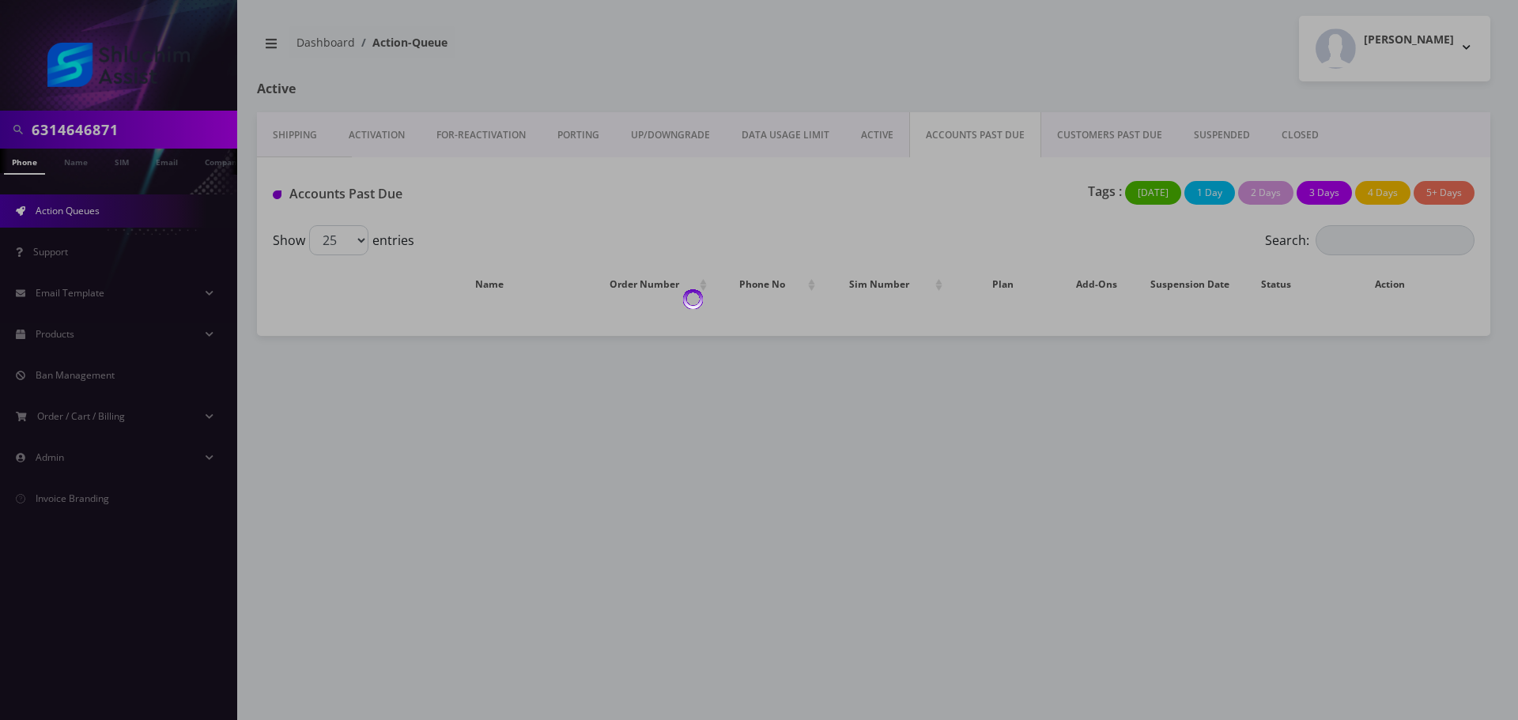
click at [950, 134] on div at bounding box center [759, 360] width 1518 height 720
click at [845, 215] on div at bounding box center [759, 360] width 1518 height 720
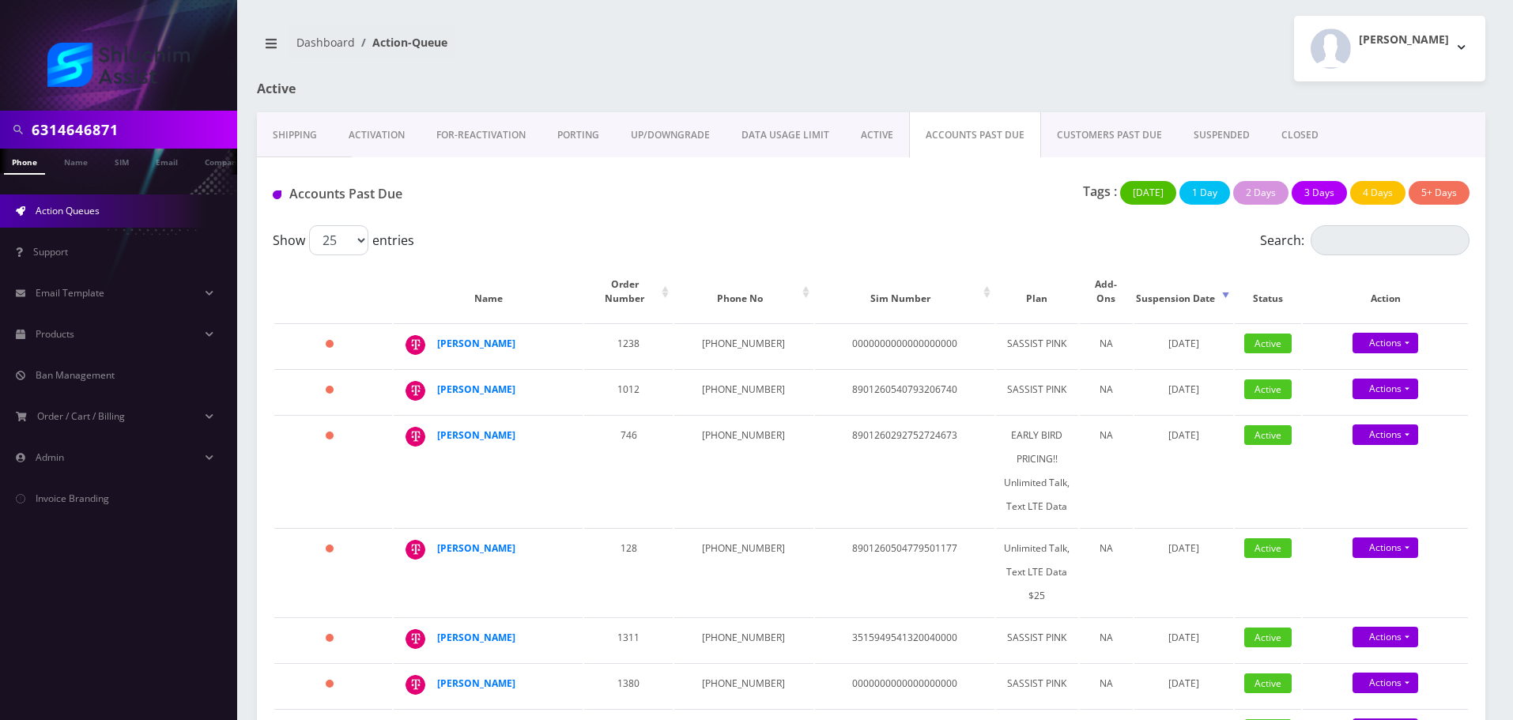
click at [907, 224] on div "Accounts Past Due Tags : Today 1 Day 2 Days 3 Days 4 Days 5+ Days" at bounding box center [871, 191] width 1229 height 68
click at [719, 369] on td "[PHONE_NUMBER]" at bounding box center [743, 391] width 138 height 44
copy td "[PHONE_NUMBER]"
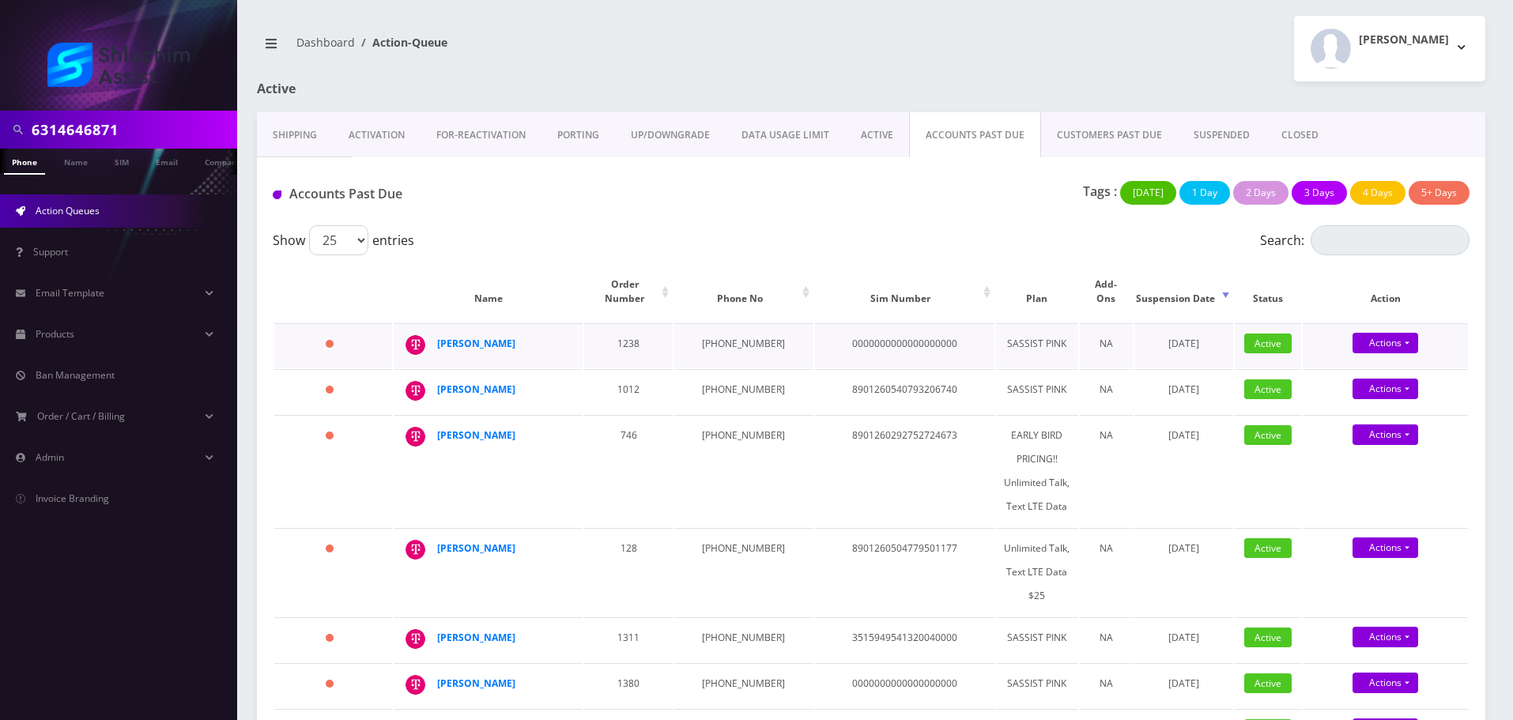
click at [730, 330] on td "646-392-6121" at bounding box center [743, 345] width 138 height 44
click at [731, 330] on td "646-392-6121" at bounding box center [743, 345] width 138 height 44
copy td "646-392-6121"
drag, startPoint x: 563, startPoint y: 387, endPoint x: 533, endPoint y: 383, distance: 30.3
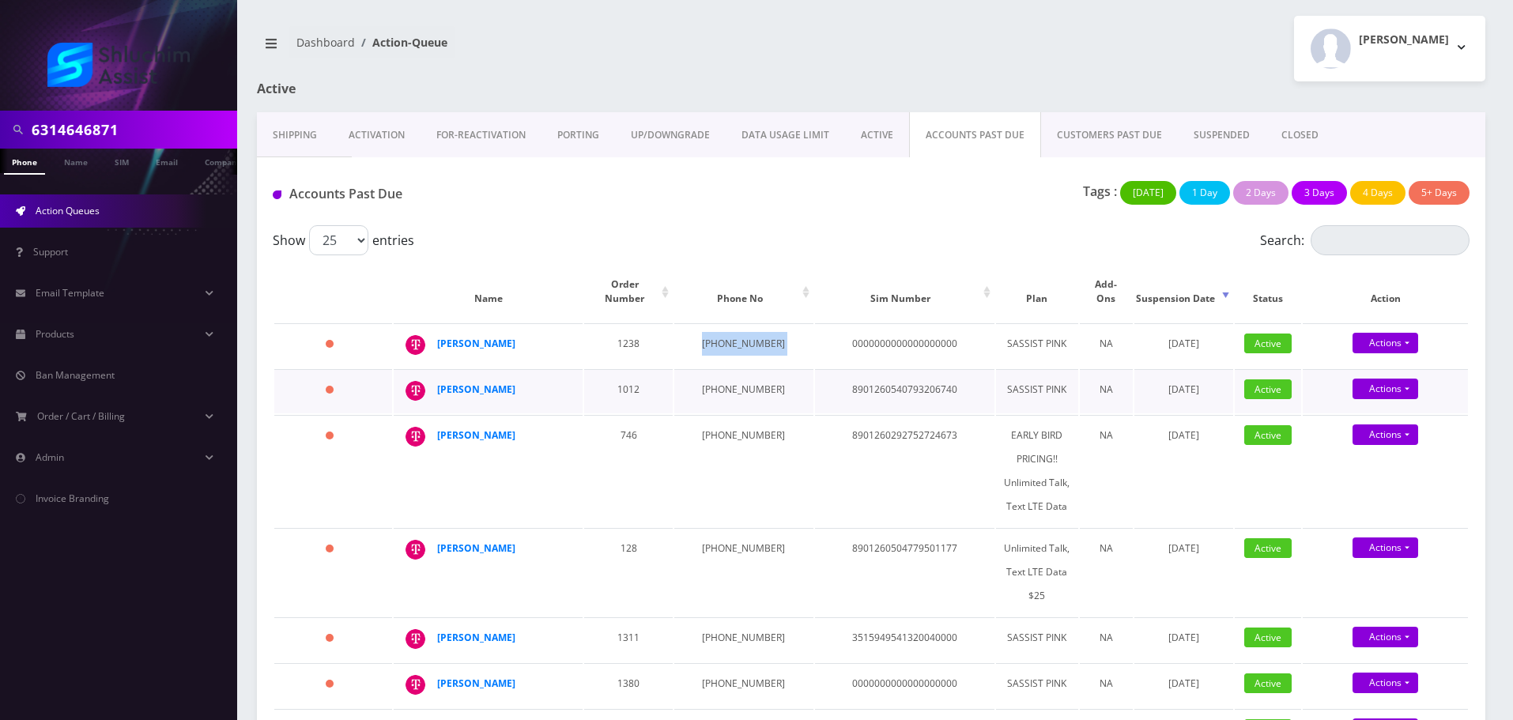
click at [532, 383] on td "[PERSON_NAME]" at bounding box center [488, 391] width 189 height 44
copy div "[PERSON_NAME]"
drag, startPoint x: 522, startPoint y: 329, endPoint x: 420, endPoint y: 330, distance: 102.0
click at [567, 332] on div "Roza Kleinman" at bounding box center [567, 332] width 0 height 0
copy div "Roza Kleinman"
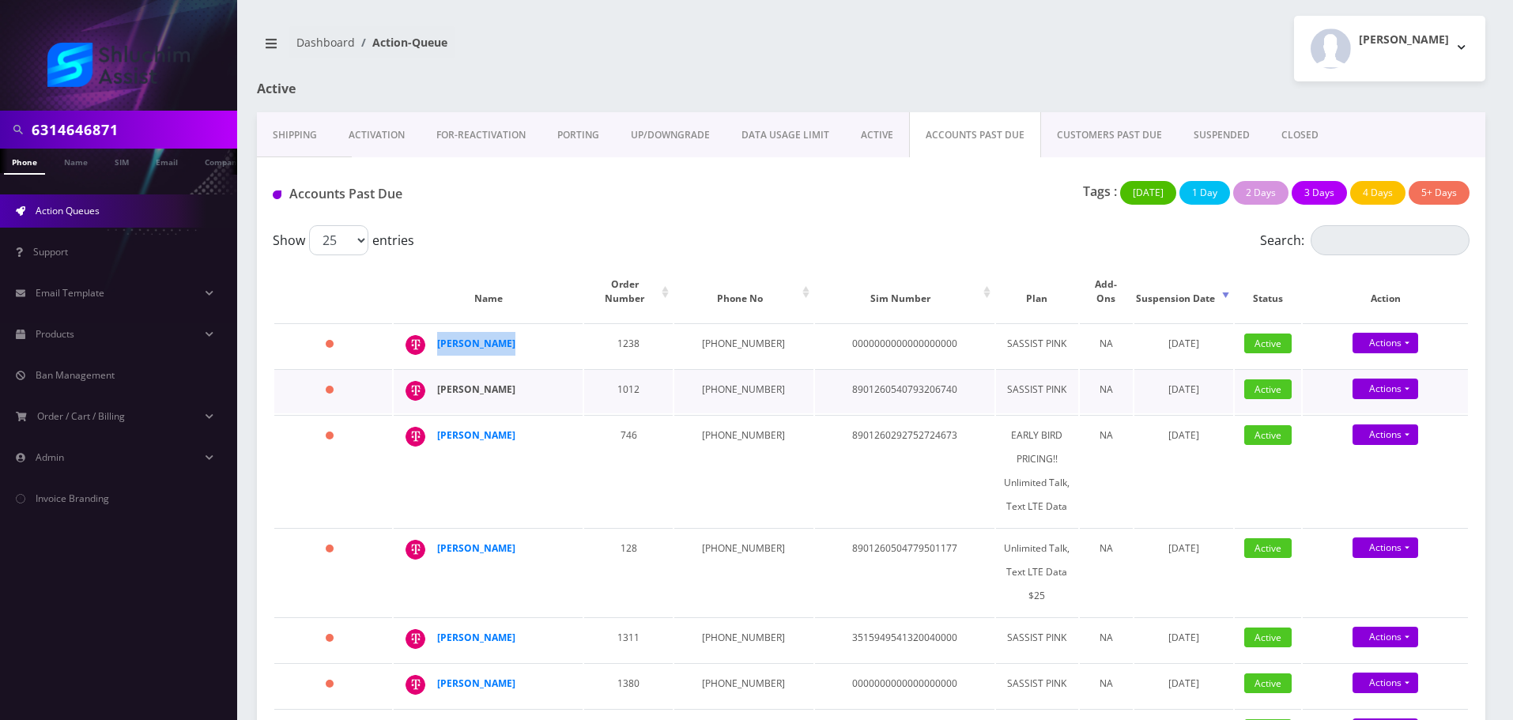
click at [515, 383] on strong "[PERSON_NAME]" at bounding box center [476, 389] width 78 height 13
click at [501, 337] on strong "[PERSON_NAME]" at bounding box center [476, 343] width 78 height 13
click at [510, 383] on strong "Hanania Moscovici" at bounding box center [476, 389] width 78 height 13
click at [463, 337] on strong "[PERSON_NAME]" at bounding box center [476, 343] width 78 height 13
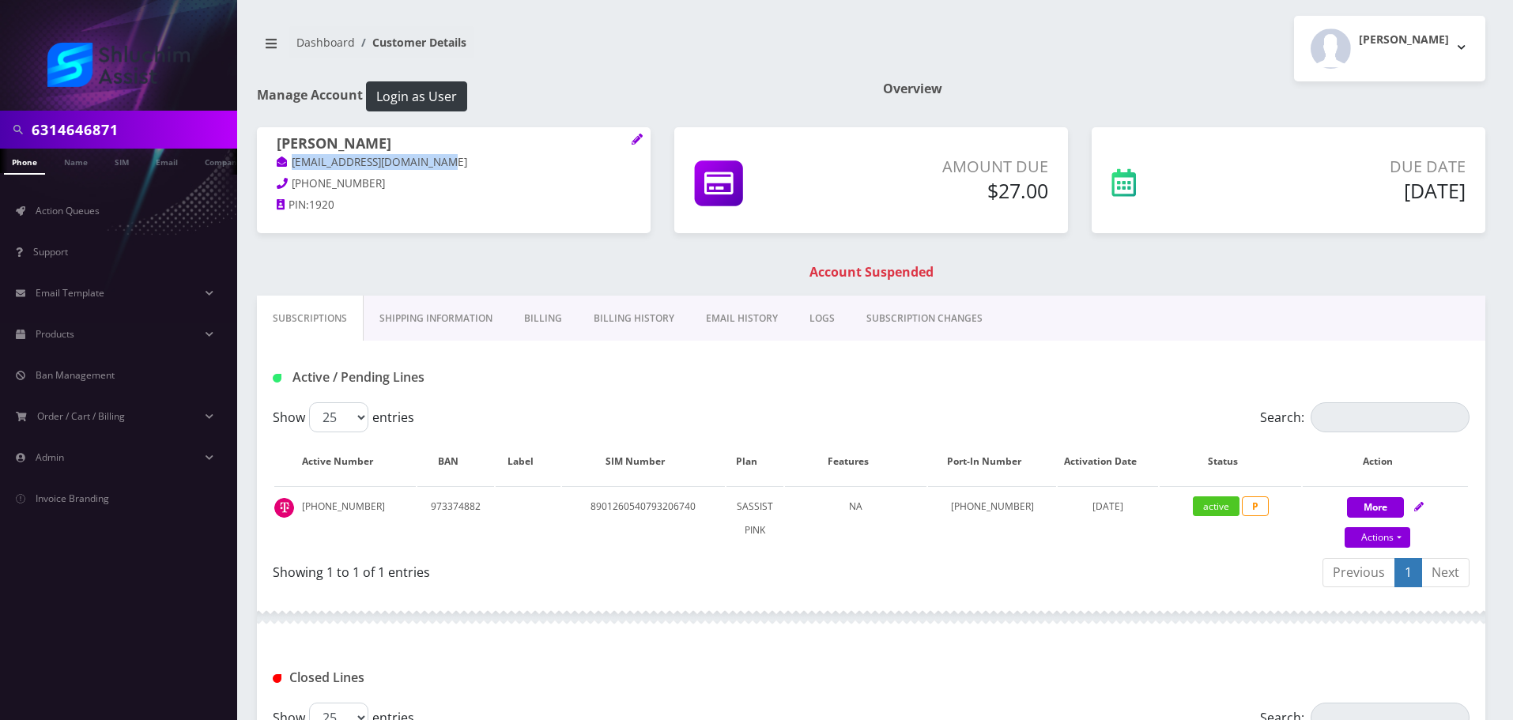
drag, startPoint x: 486, startPoint y: 165, endPoint x: 280, endPoint y: 167, distance: 206.4
click at [277, 166] on p "hananiamoscovici@gmail.com" at bounding box center [454, 162] width 354 height 17
copy link "hananiamoscovici@gmail.com"
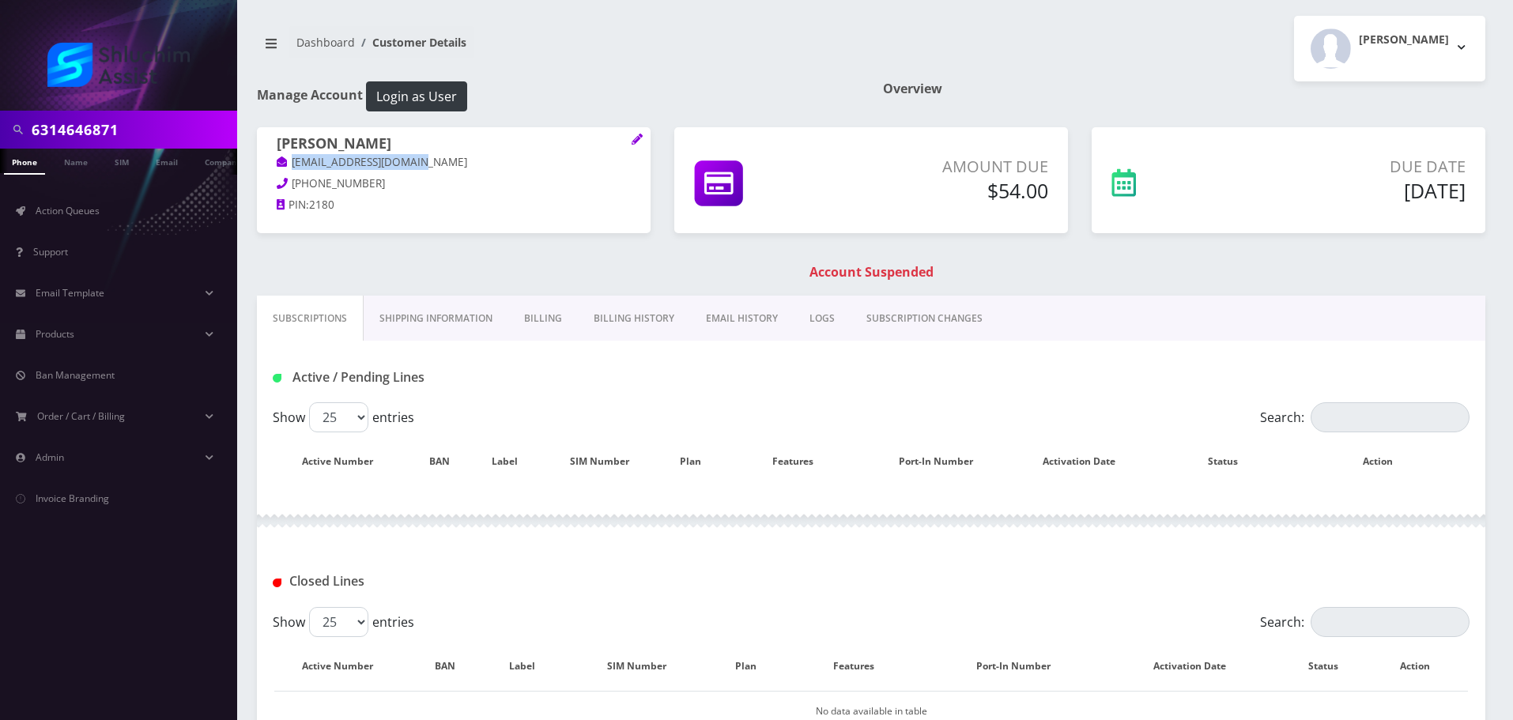
drag, startPoint x: 421, startPoint y: 160, endPoint x: 263, endPoint y: 161, distance: 158.1
click at [259, 160] on div "[PERSON_NAME] [EMAIL_ADDRESS][DOMAIN_NAME] [PHONE_NUMBER] PIN: 2180" at bounding box center [454, 176] width 394 height 99
copy link "kleinmanroza@gmail.com"
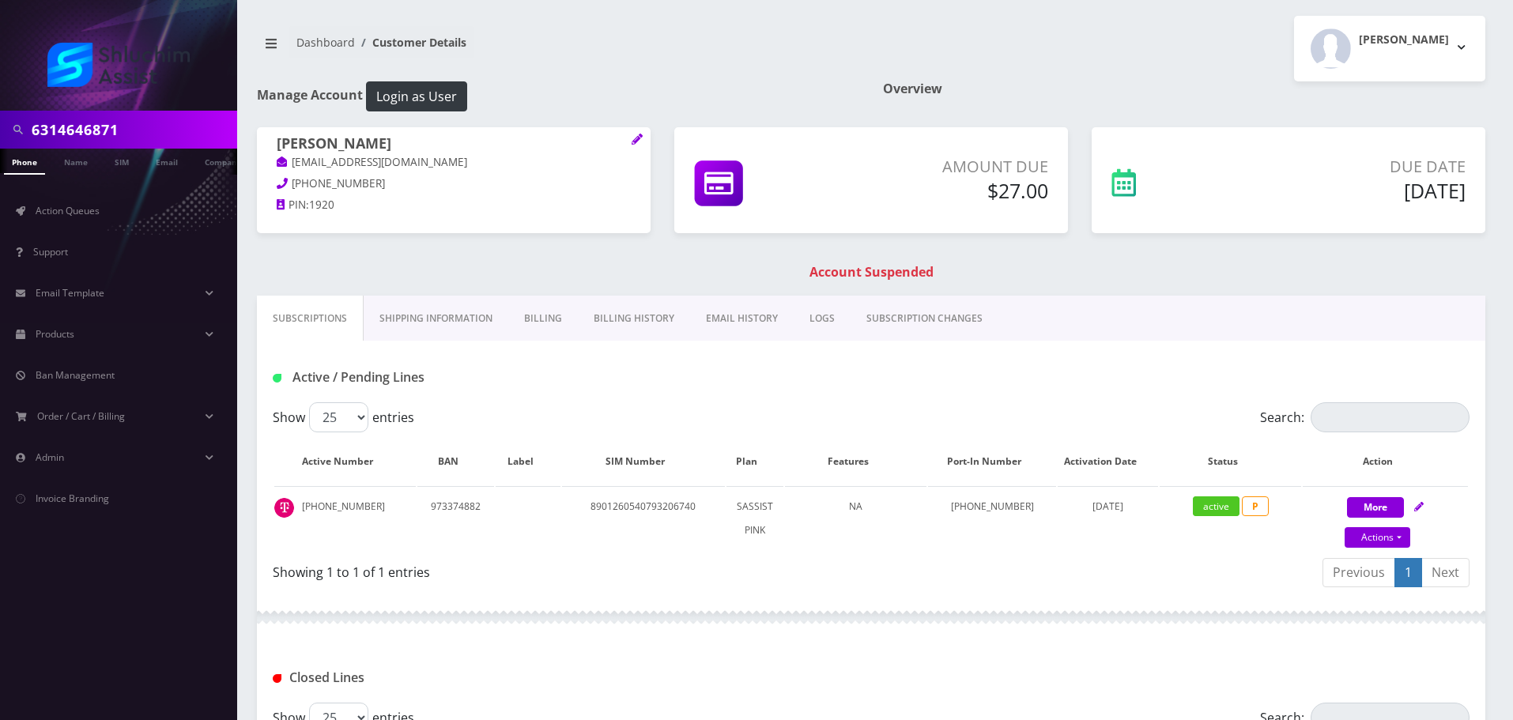
click at [599, 330] on link "Billing History" at bounding box center [634, 319] width 112 height 46
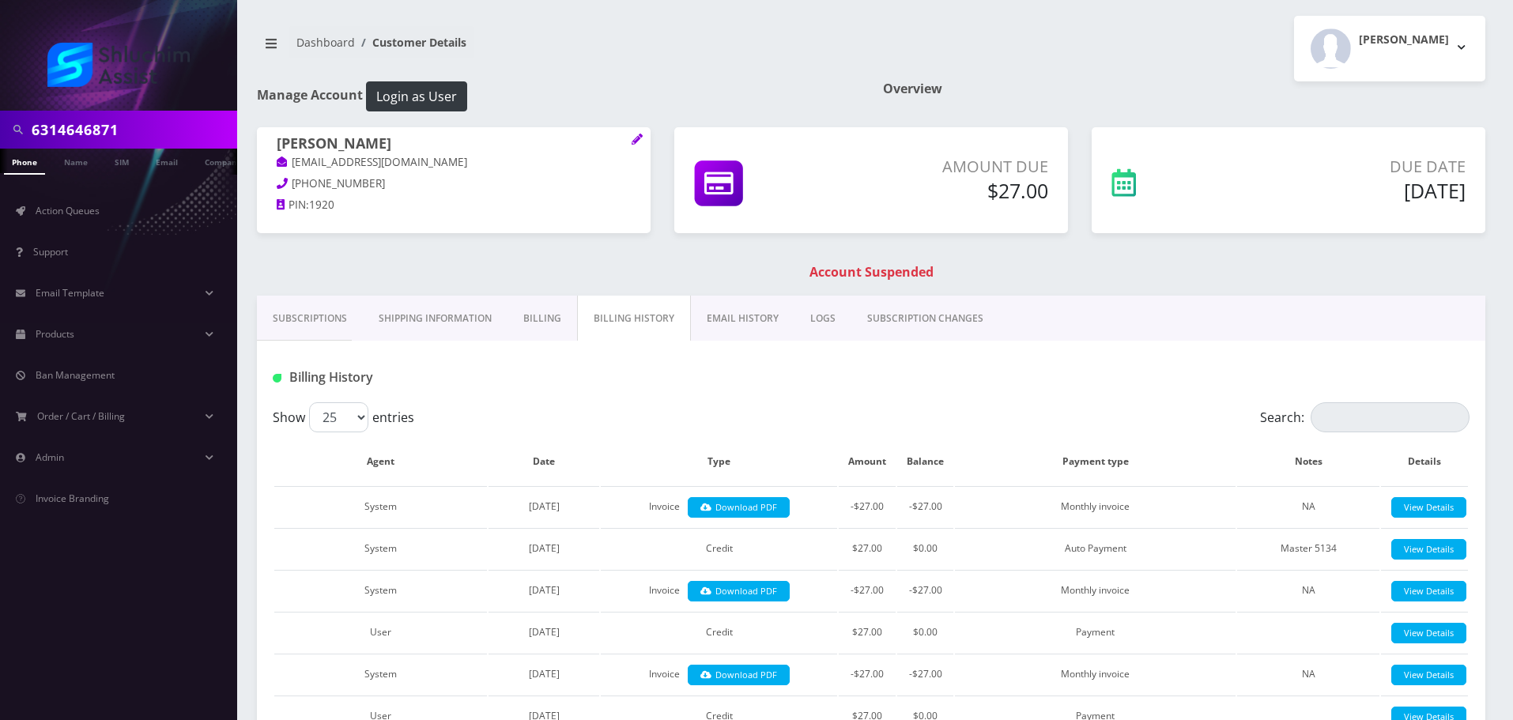
click at [765, 320] on link "EMAIL HISTORY" at bounding box center [743, 319] width 104 height 46
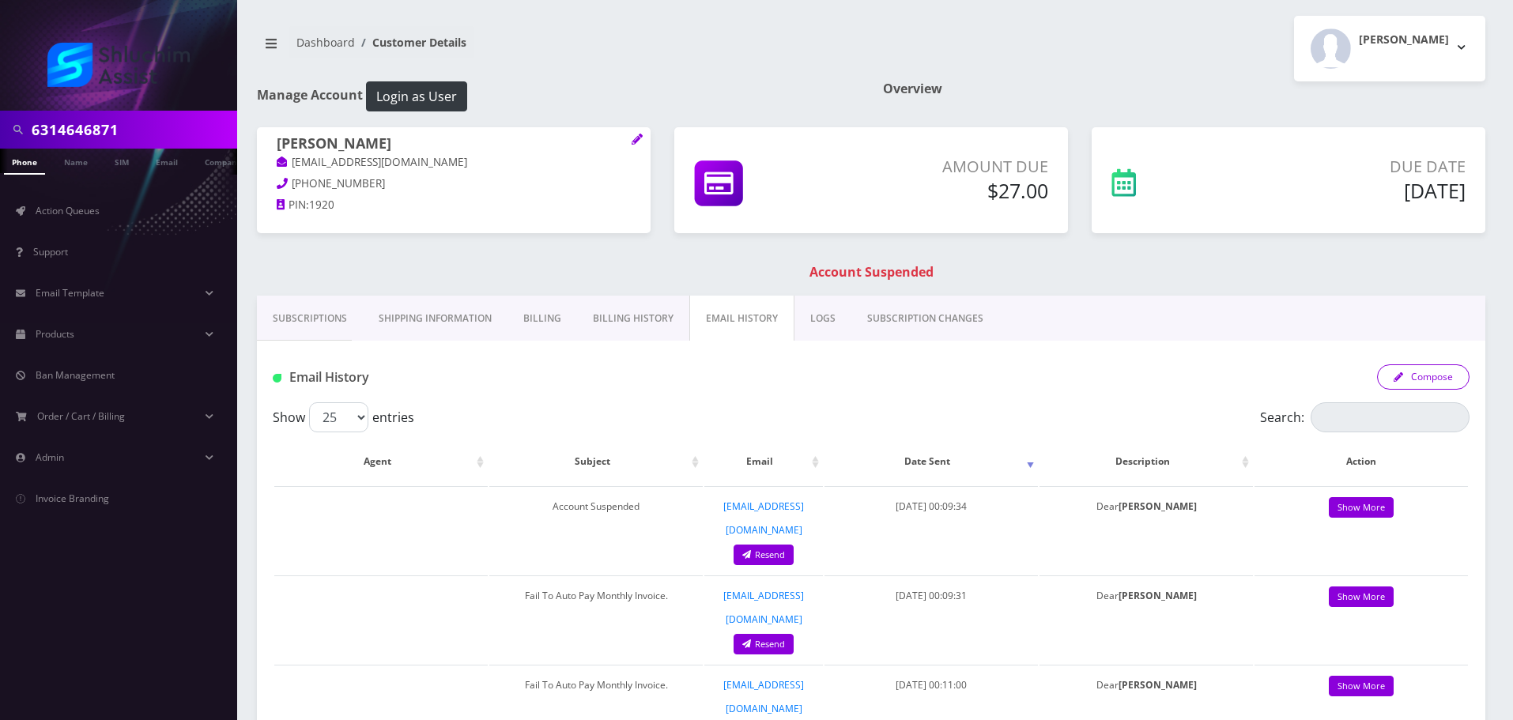
click at [1439, 380] on button "Compose" at bounding box center [1423, 376] width 93 height 25
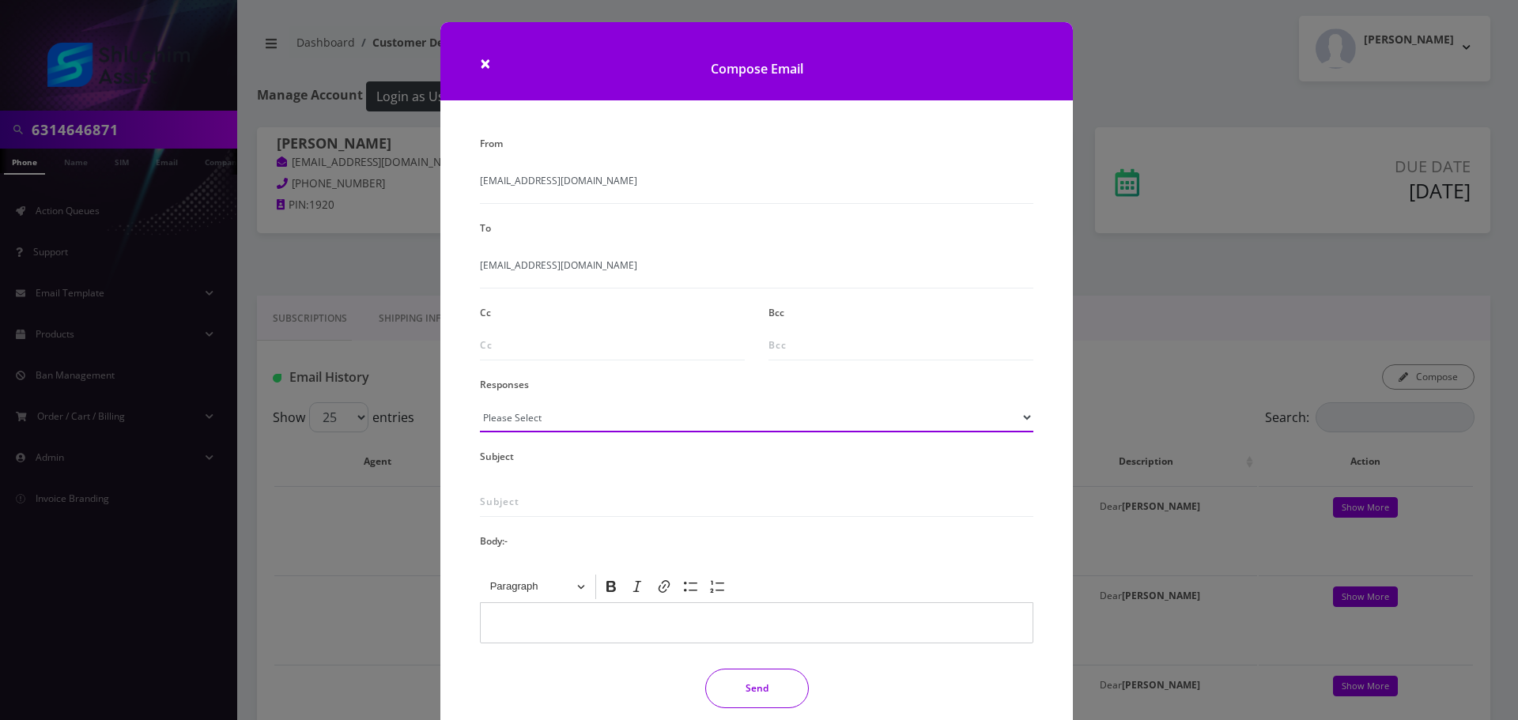
click at [606, 420] on select "Please Select TMobile port Unable to activate CH Pickup Past Due Pick up follow…" at bounding box center [756, 417] width 553 height 30
select select "29"
click at [480, 402] on select "Please Select TMobile port Unable to activate CH Pickup Past Due Pick up follow…" at bounding box center [756, 417] width 553 height 30
type input "Subject: URGENT Action Required: Past Due Payment for Shluchim Assist"
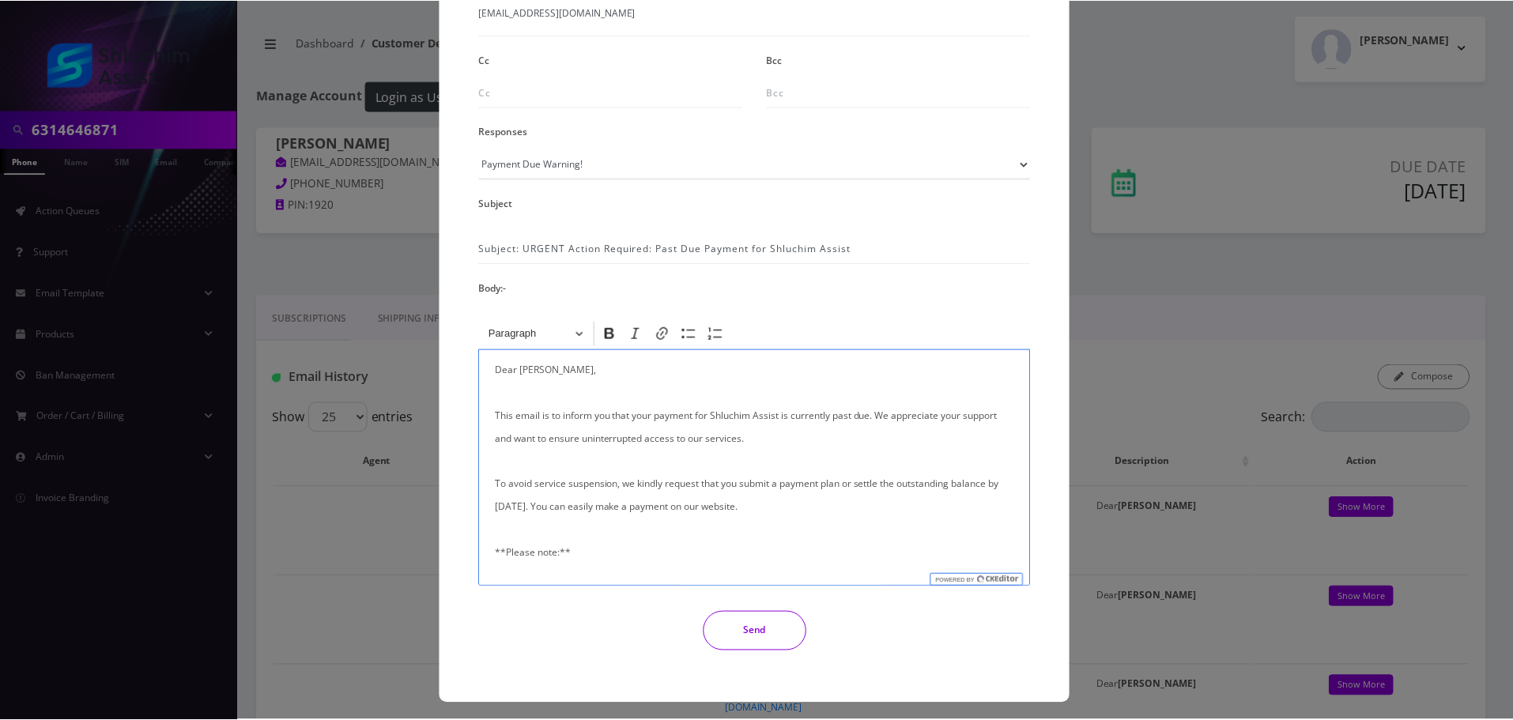
scroll to position [259, 0]
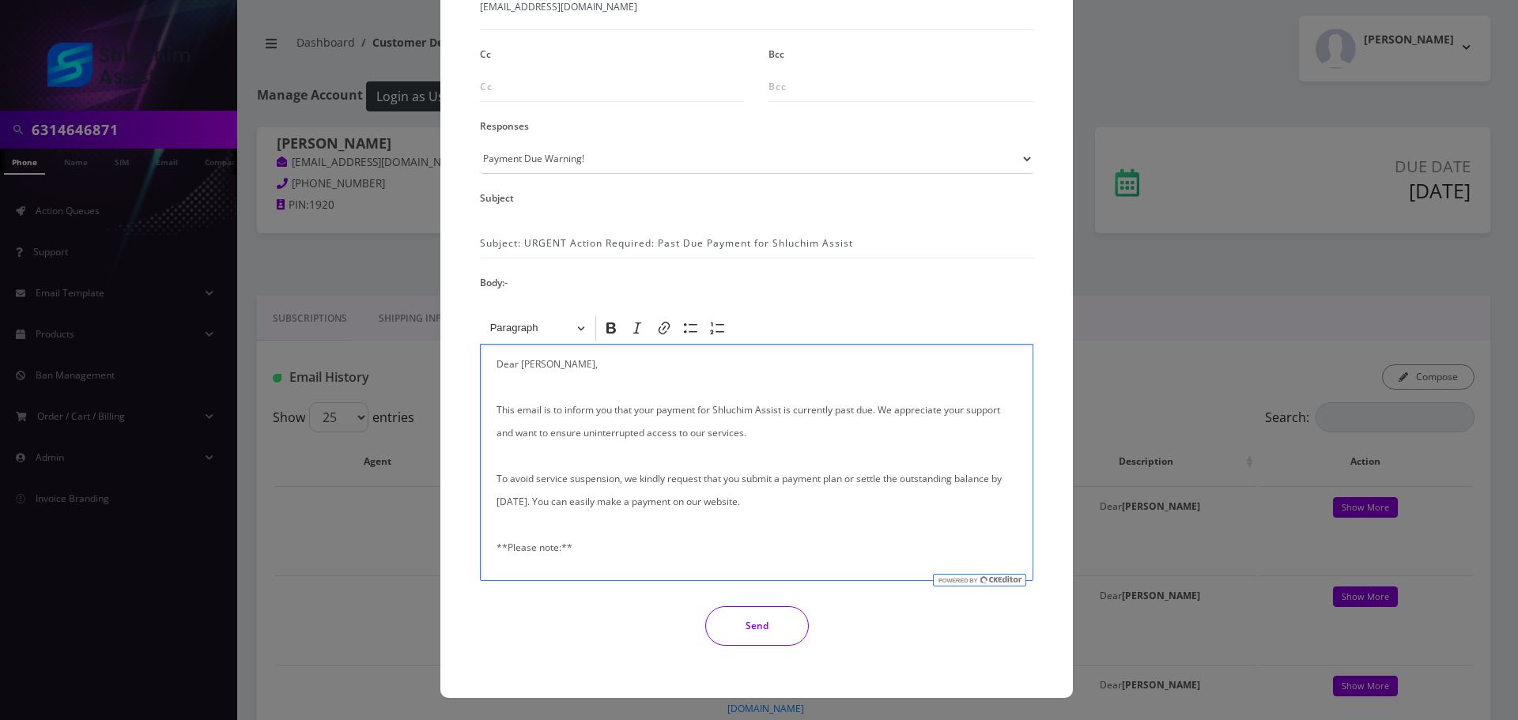
click at [763, 629] on button "Send" at bounding box center [757, 626] width 104 height 40
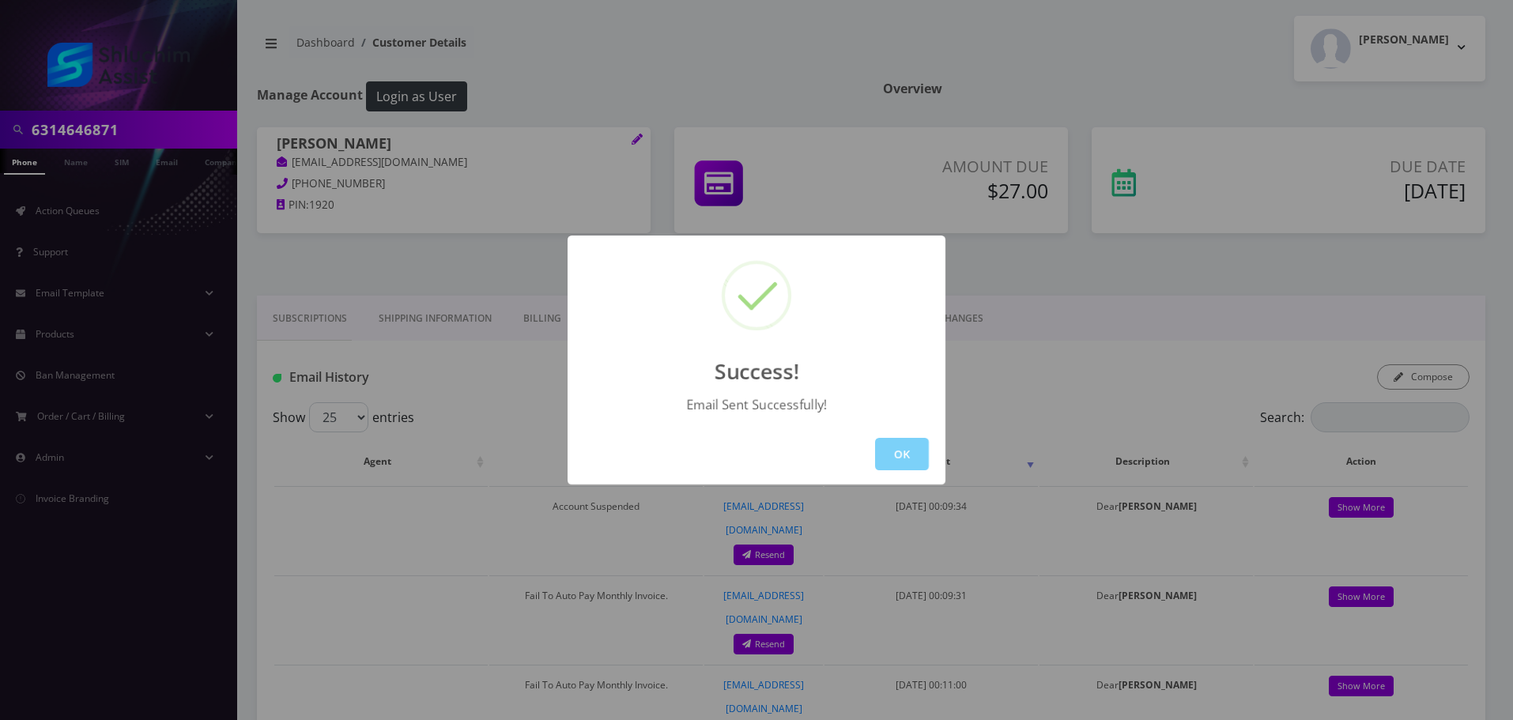
click at [927, 478] on div "OK" at bounding box center [757, 454] width 378 height 61
click at [907, 454] on button "OK" at bounding box center [902, 454] width 54 height 32
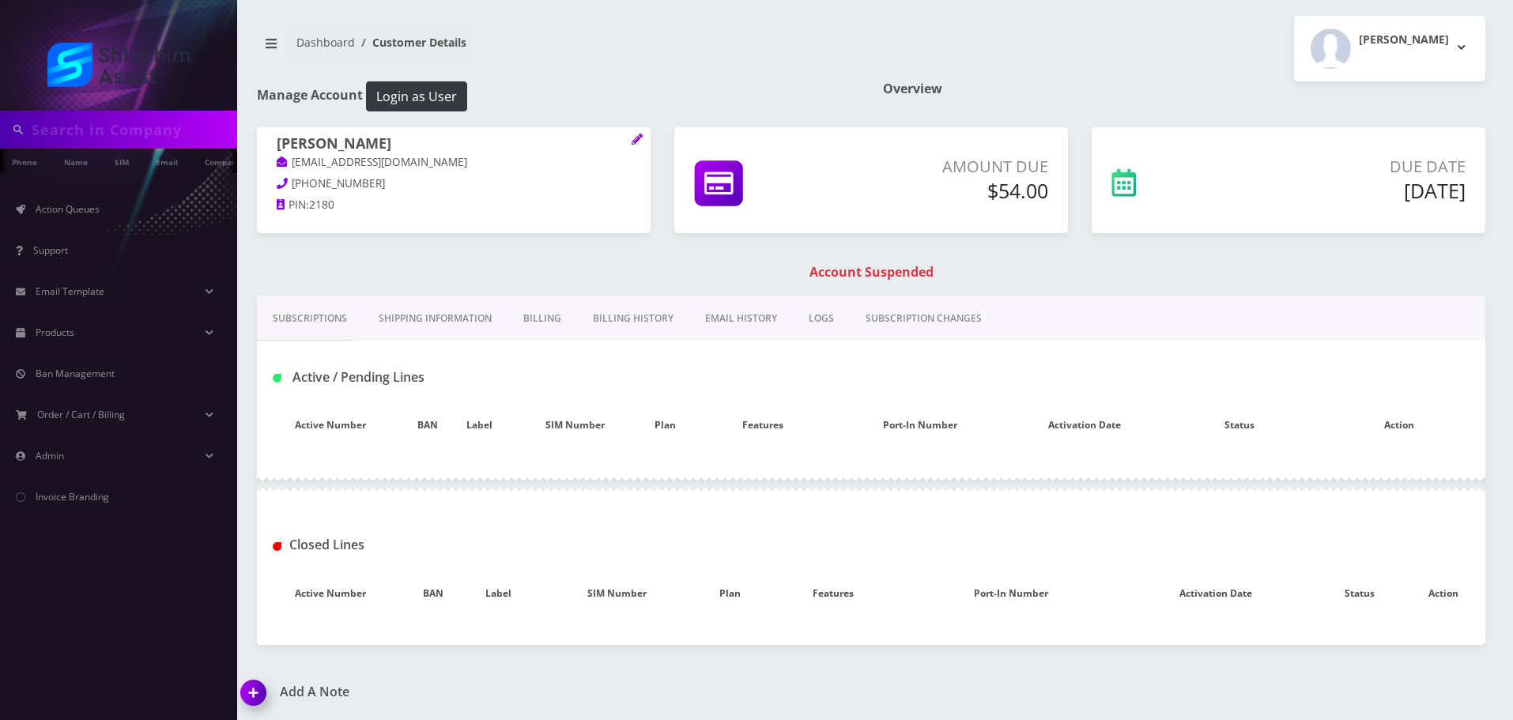
type input "6314646871"
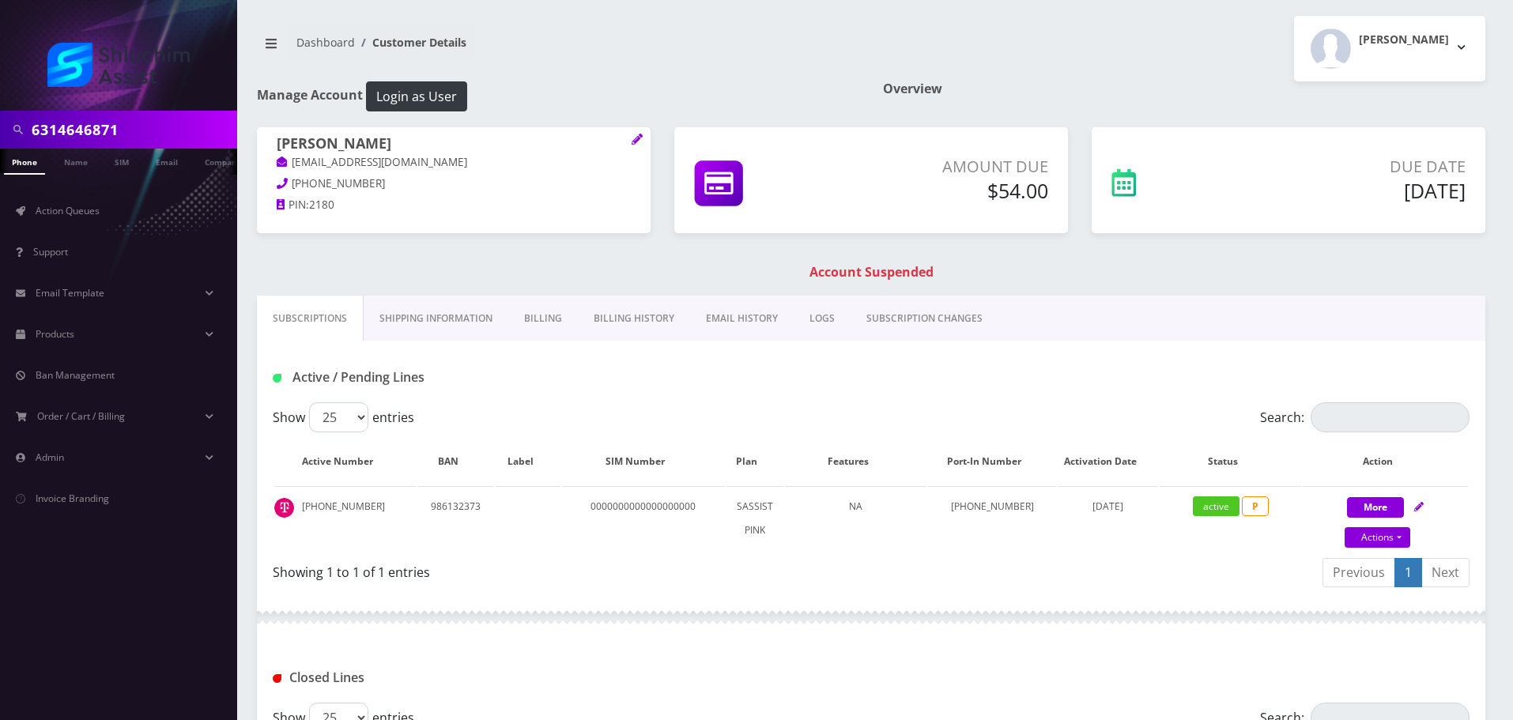
click at [609, 320] on link "Billing History" at bounding box center [634, 319] width 112 height 46
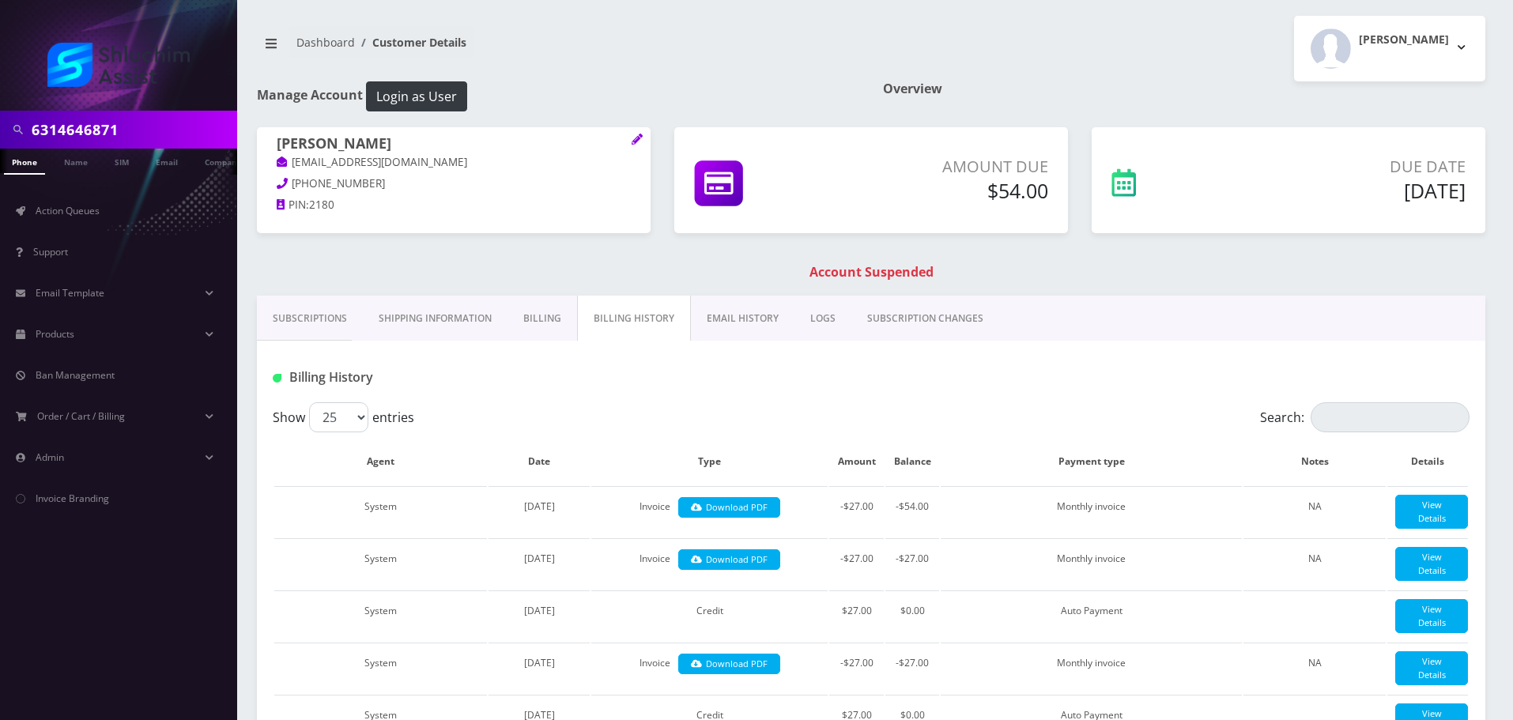
click at [749, 327] on link "EMAIL HISTORY" at bounding box center [743, 319] width 104 height 46
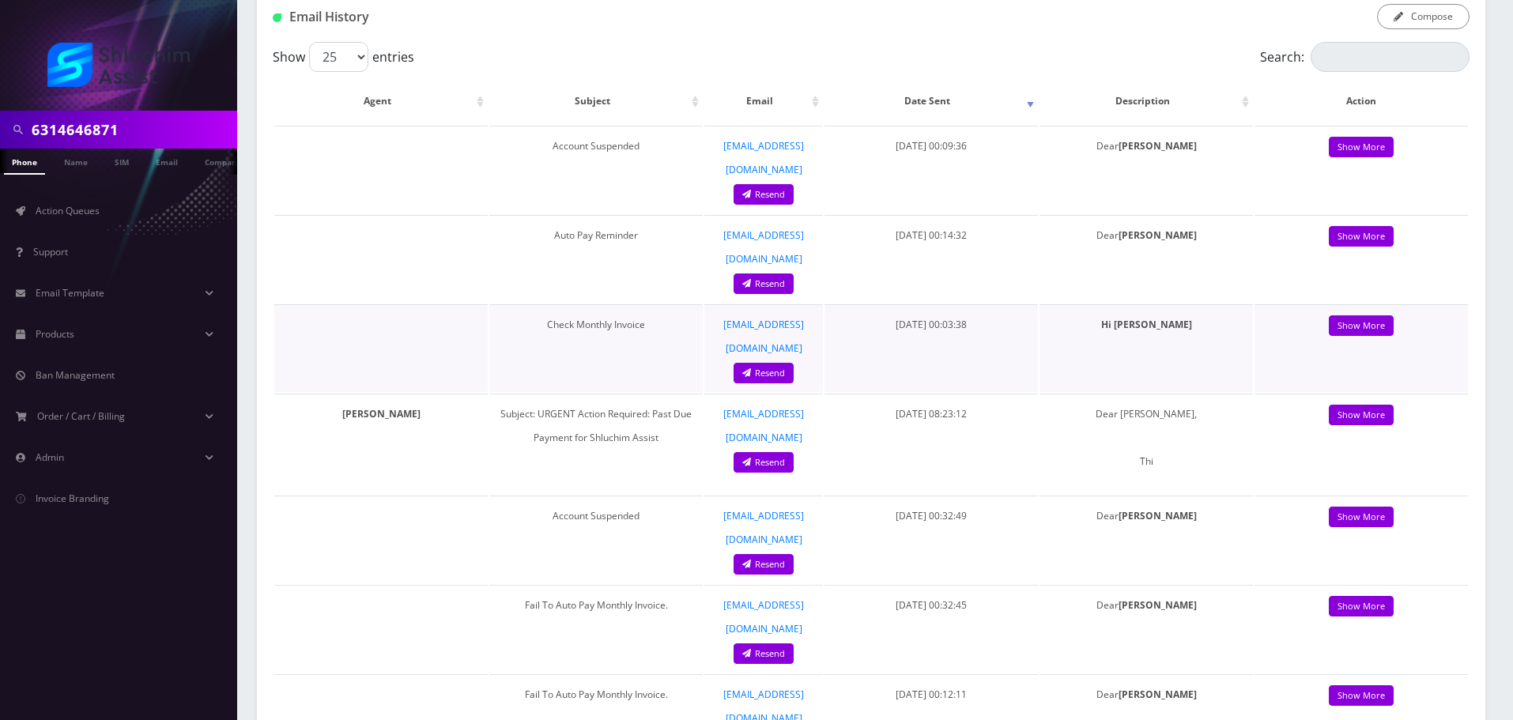
scroll to position [395, 0]
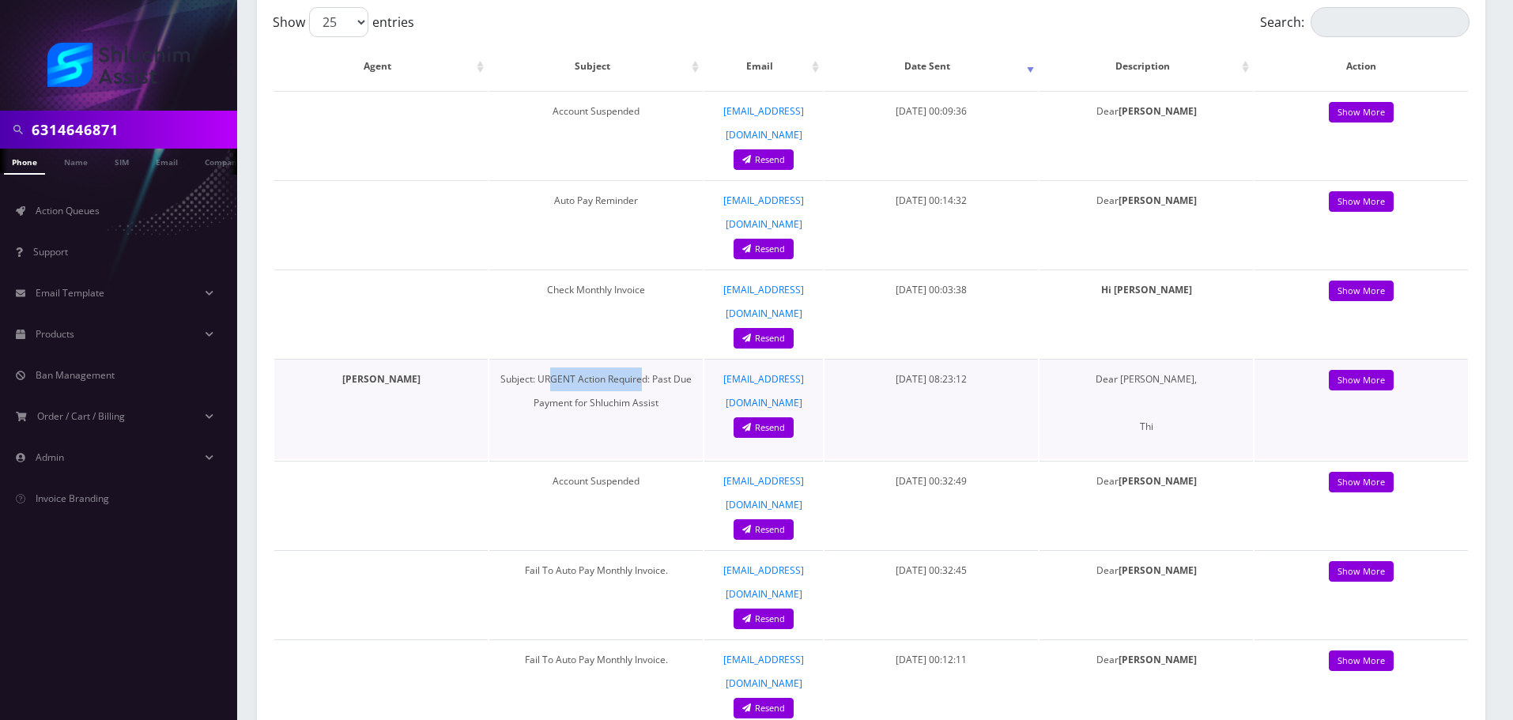
drag, startPoint x: 627, startPoint y: 319, endPoint x: 638, endPoint y: 319, distance: 11.1
click at [638, 359] on td "Subject: URGENT Action Required: Past Due Payment for Shluchim Assist" at bounding box center [595, 409] width 213 height 100
drag, startPoint x: 569, startPoint y: 312, endPoint x: 640, endPoint y: 322, distance: 71.8
click at [637, 359] on td "Subject: URGENT Action Required: Past Due Payment for Shluchim Assist" at bounding box center [595, 409] width 213 height 100
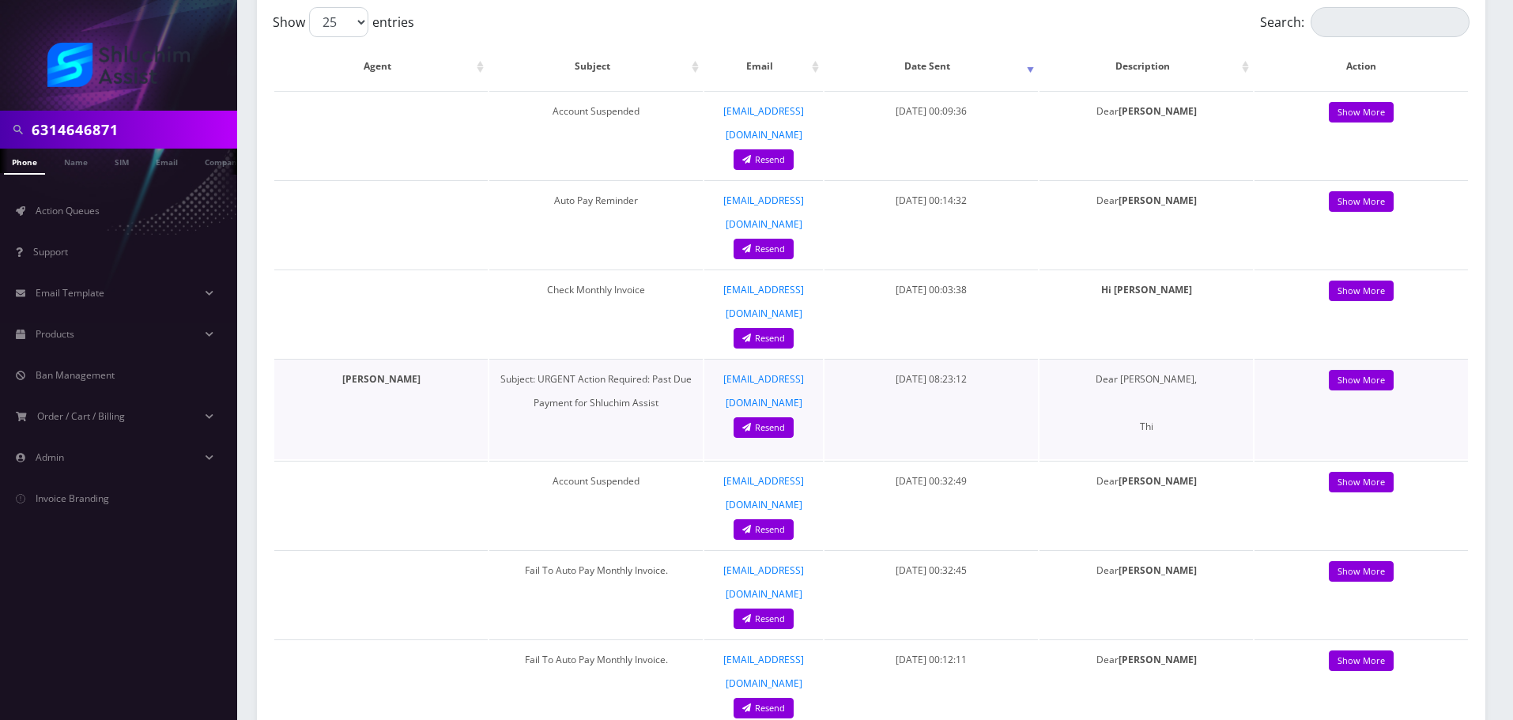
click at [640, 359] on td "Subject: URGENT Action Required: Past Due Payment for Shluchim Assist" at bounding box center [595, 409] width 213 height 100
drag, startPoint x: 580, startPoint y: 316, endPoint x: 637, endPoint y: 324, distance: 58.3
click at [637, 359] on td "Subject: URGENT Action Required: Past Due Payment for Shluchim Assist" at bounding box center [595, 409] width 213 height 100
drag, startPoint x: 640, startPoint y: 325, endPoint x: 646, endPoint y: 317, distance: 9.7
click at [641, 359] on td "Subject: URGENT Action Required: Past Due Payment for Shluchim Assist" at bounding box center [595, 409] width 213 height 100
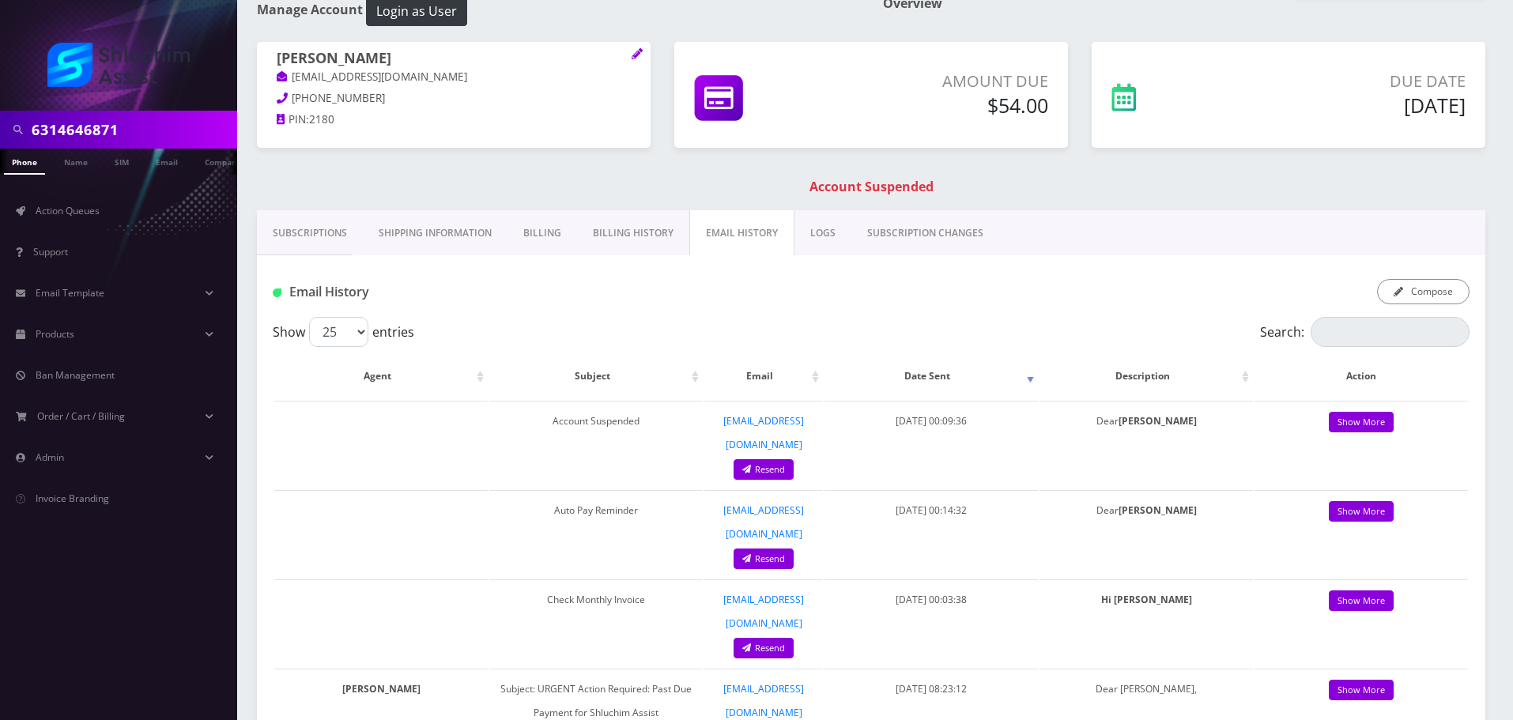
scroll to position [79, 0]
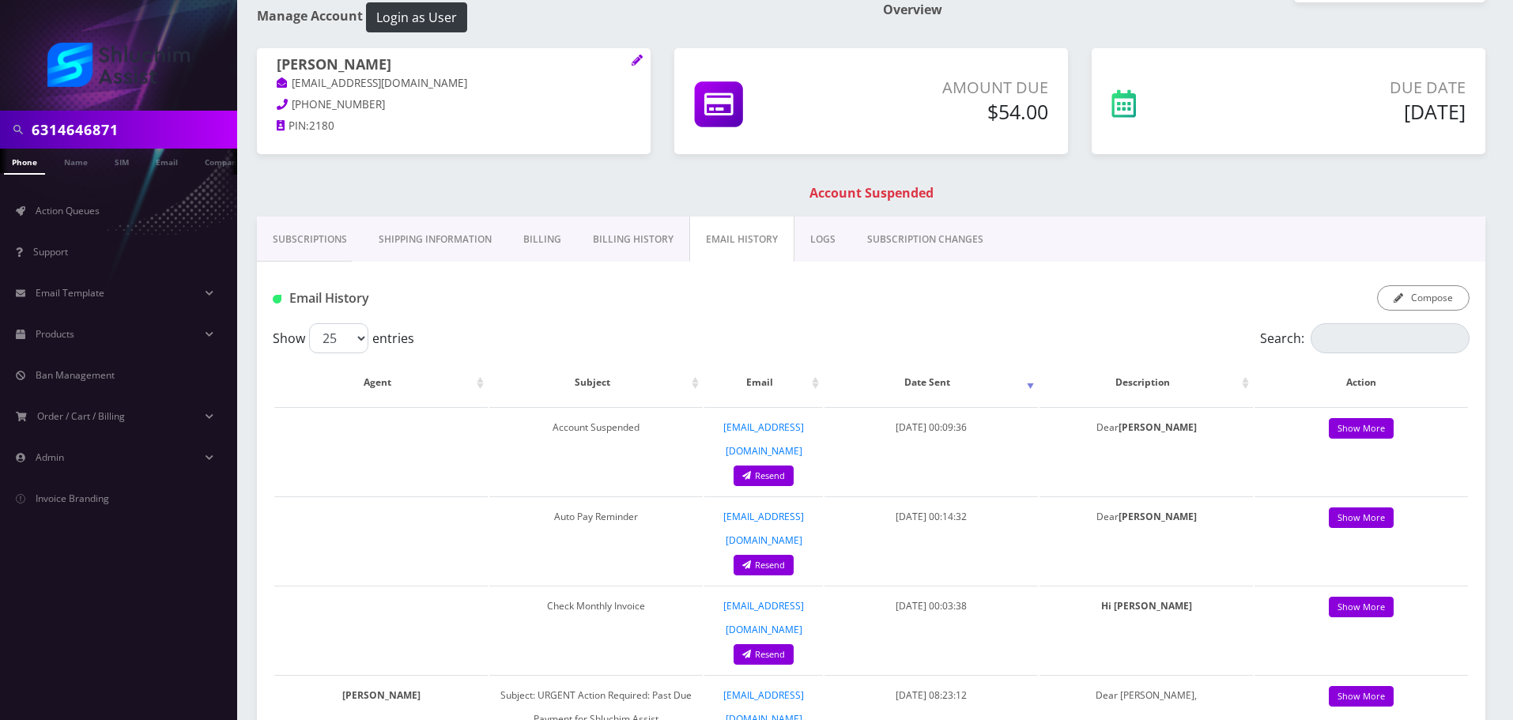
click at [692, 244] on link "EMAIL HISTORY" at bounding box center [741, 240] width 105 height 46
click at [636, 244] on link "Billing History" at bounding box center [633, 240] width 112 height 46
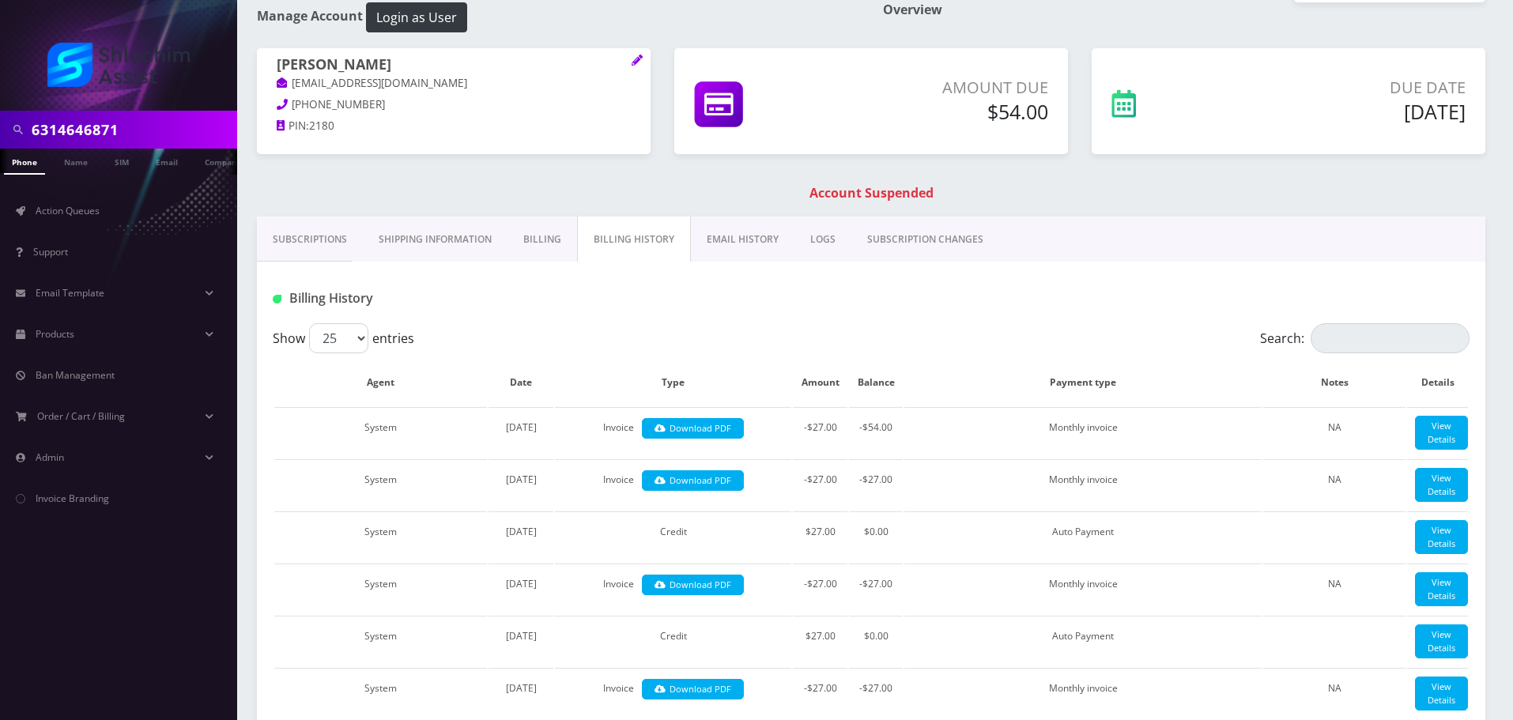
click at [728, 258] on link "EMAIL HISTORY" at bounding box center [743, 240] width 104 height 46
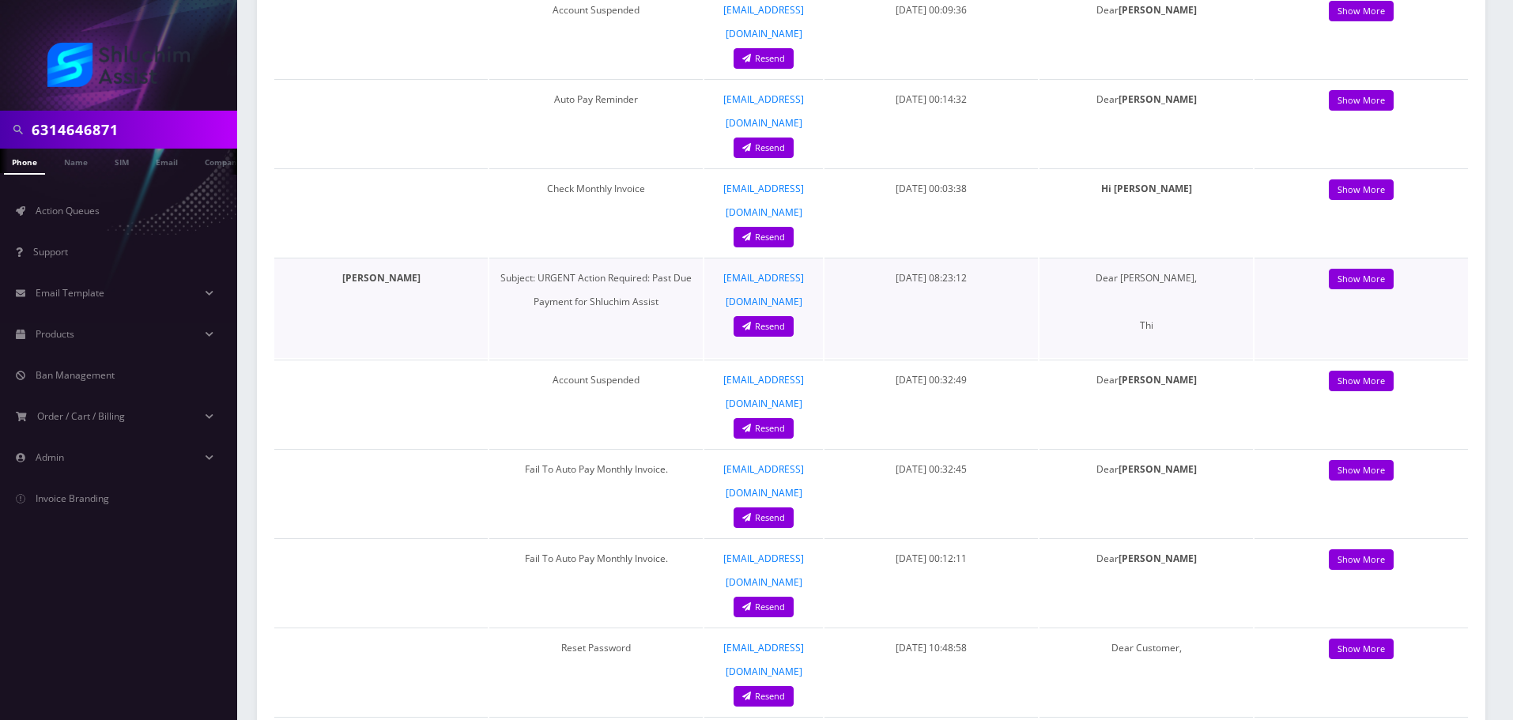
scroll to position [474, 0]
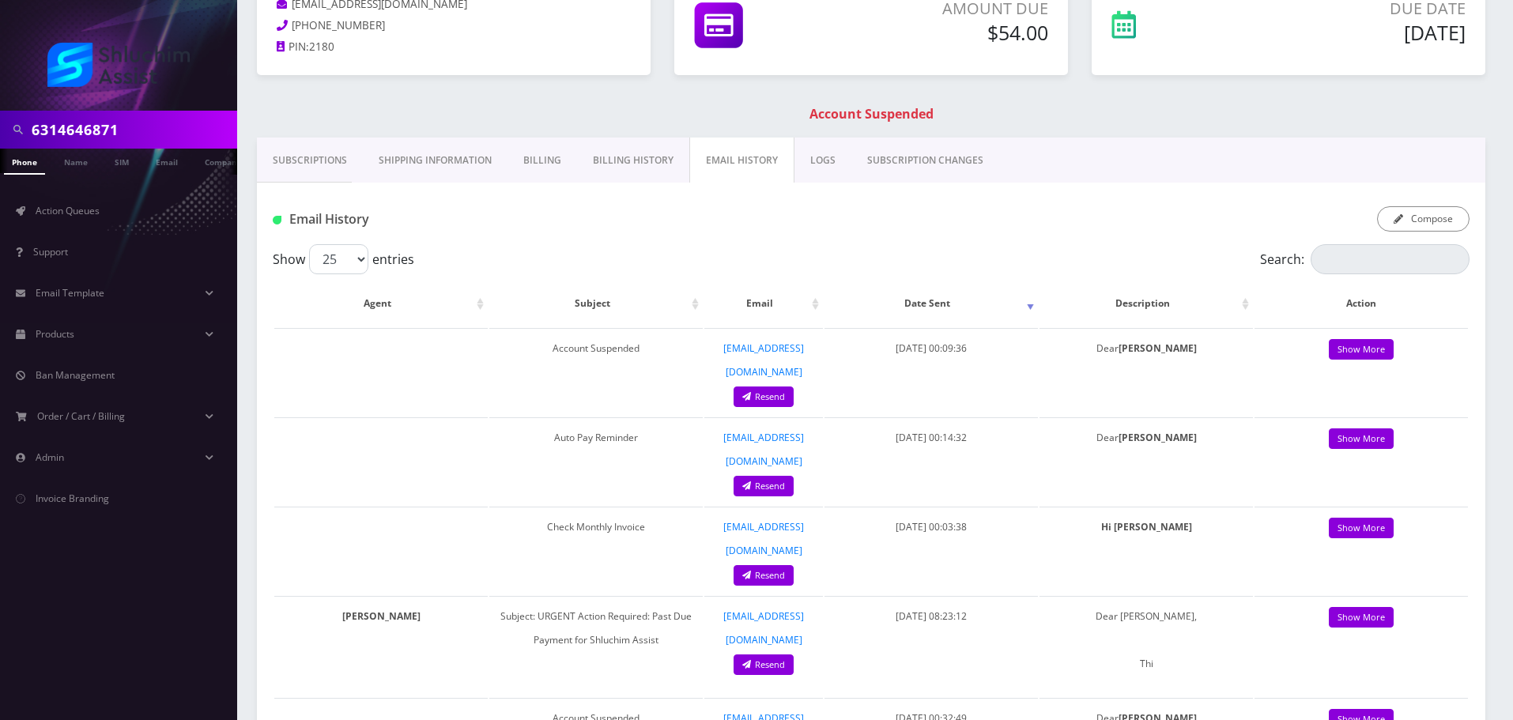
click at [312, 172] on link "Subscriptions" at bounding box center [310, 161] width 106 height 46
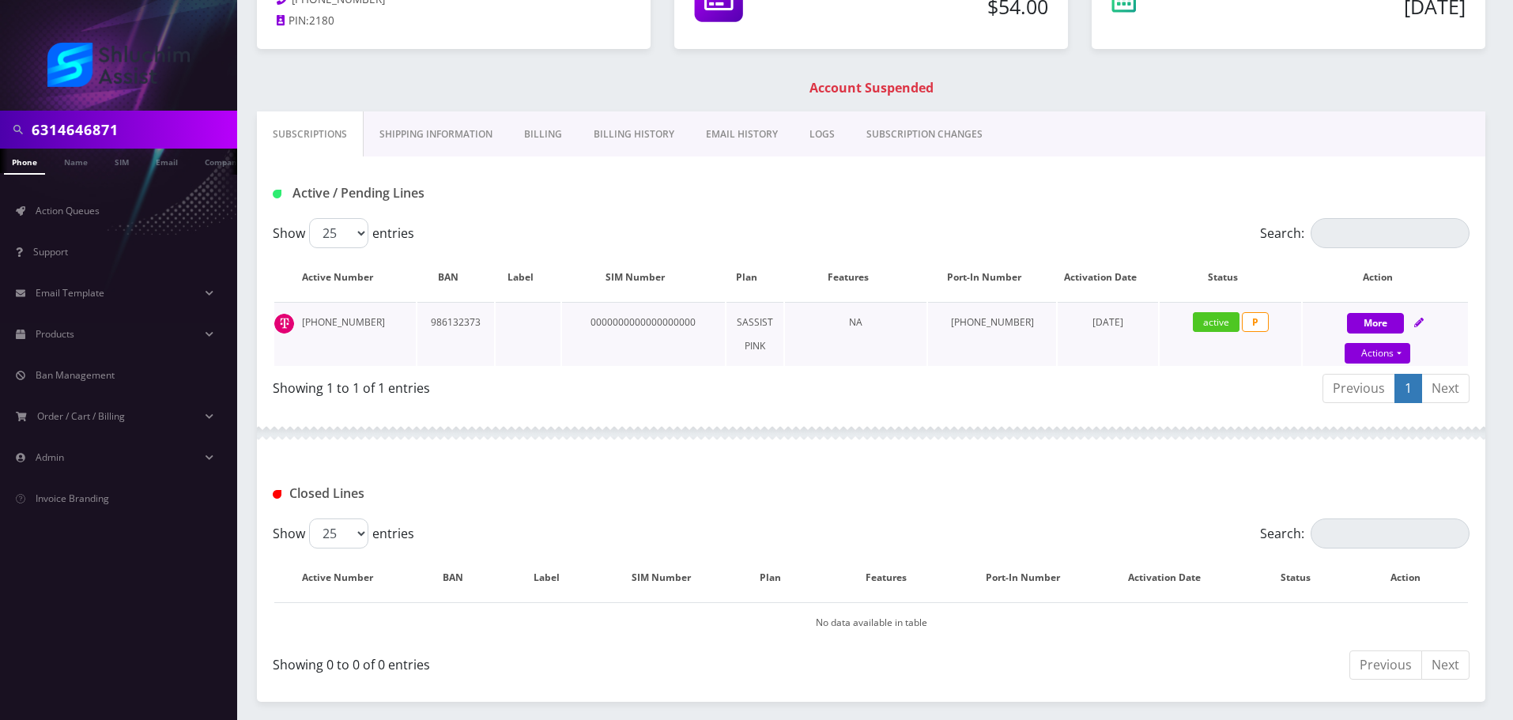
scroll to position [243, 0]
